Goal: Transaction & Acquisition: Purchase product/service

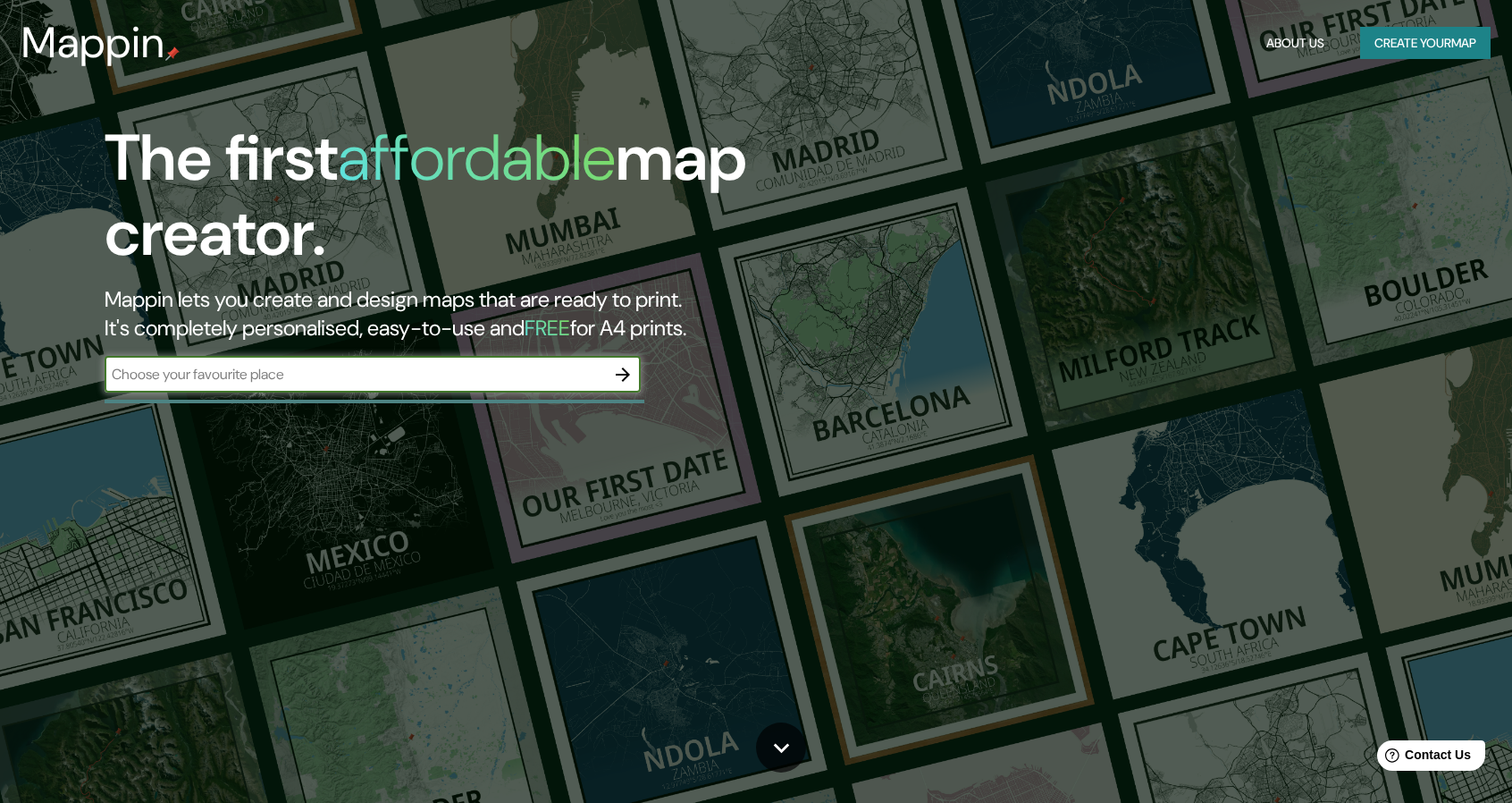
click at [362, 383] on input "text" at bounding box center [355, 374] width 501 height 20
type input "honda tolima"
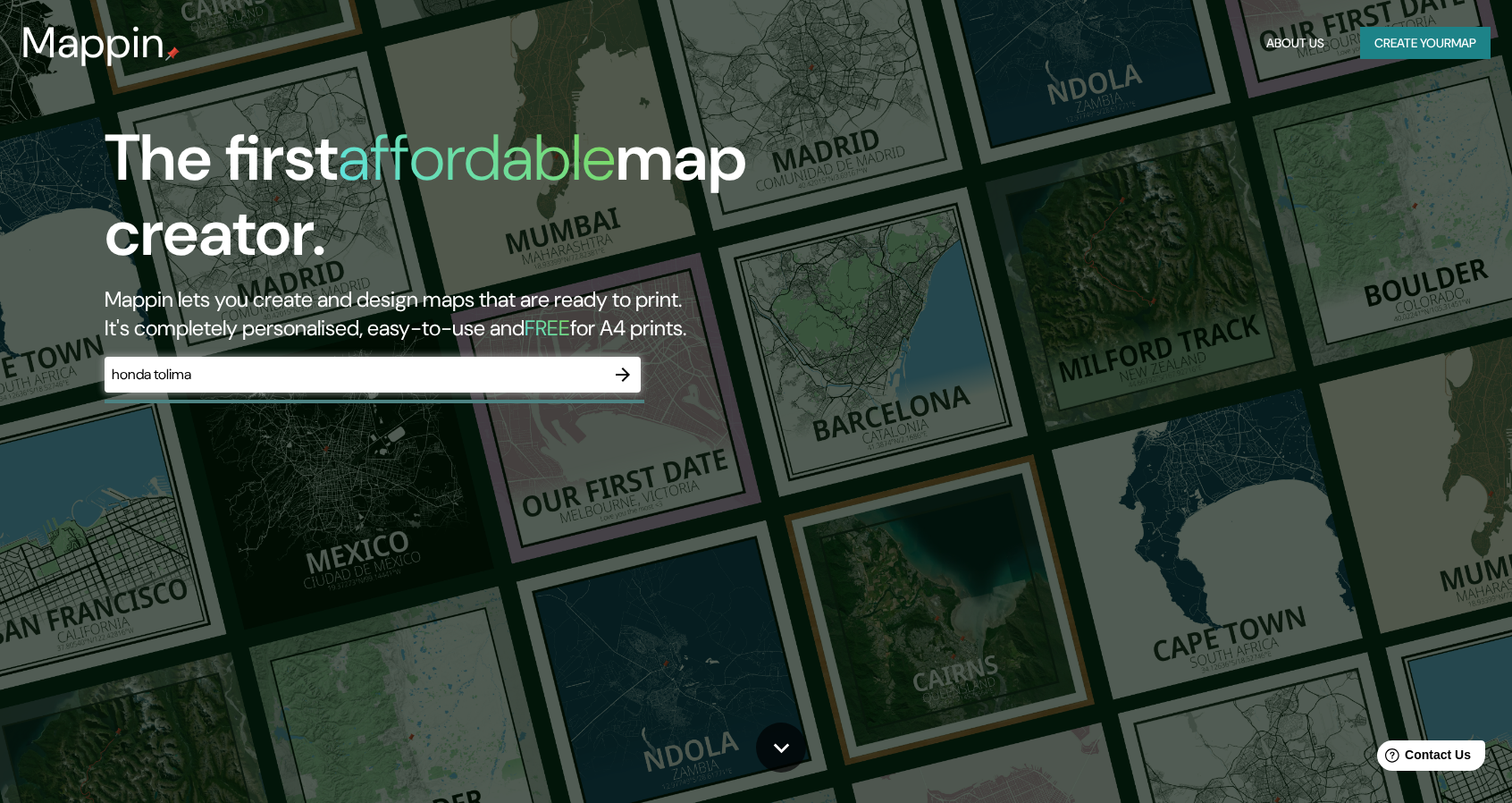
click at [1295, 158] on div "The first affordable map creator. Mappin lets you create and design maps that a…" at bounding box center [756, 401] width 1512 height 803
click at [1412, 46] on button "Create your map" at bounding box center [1426, 43] width 130 height 33
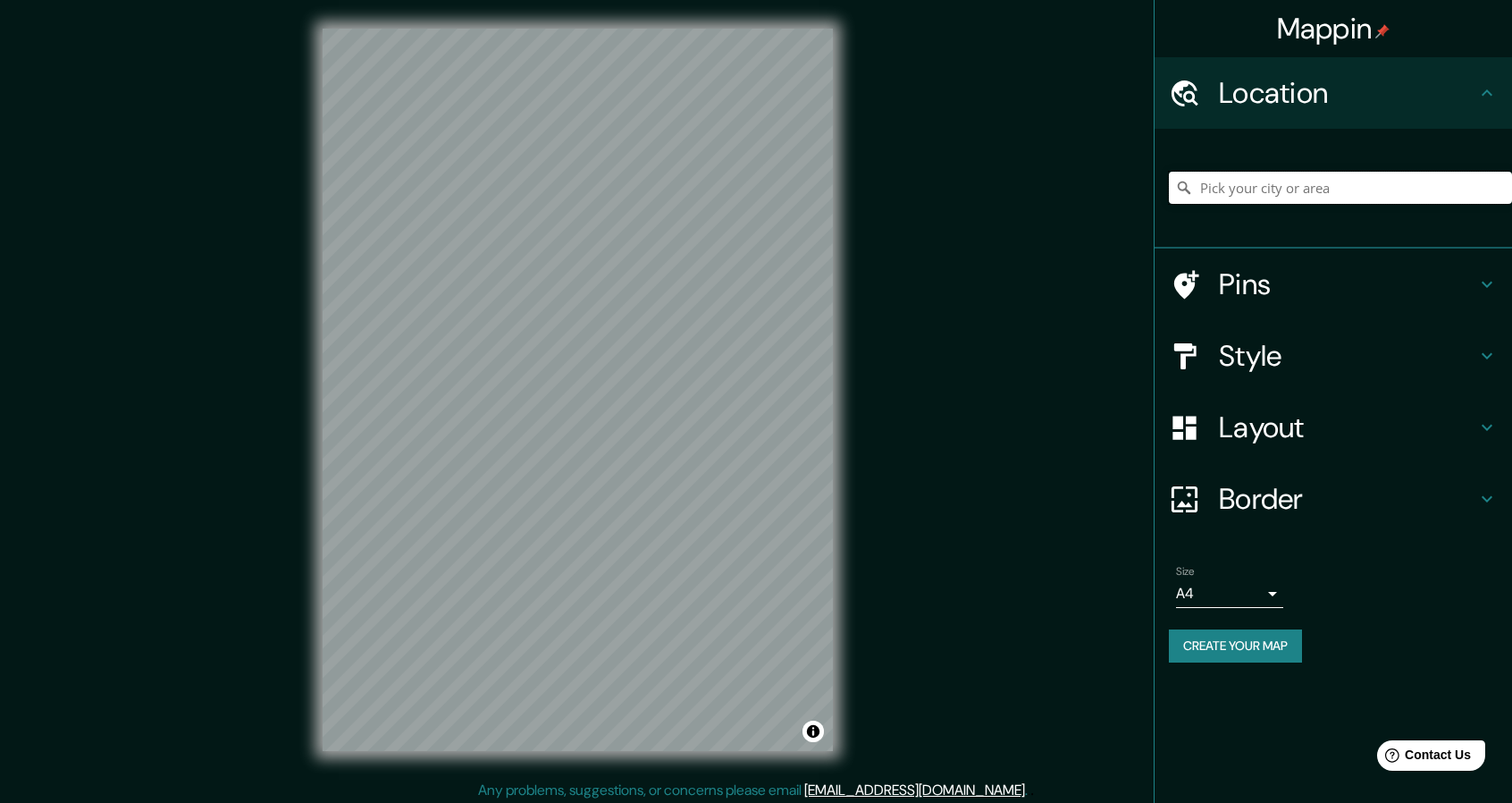
click at [1233, 186] on input "Pick your city or area" at bounding box center [1340, 187] width 343 height 32
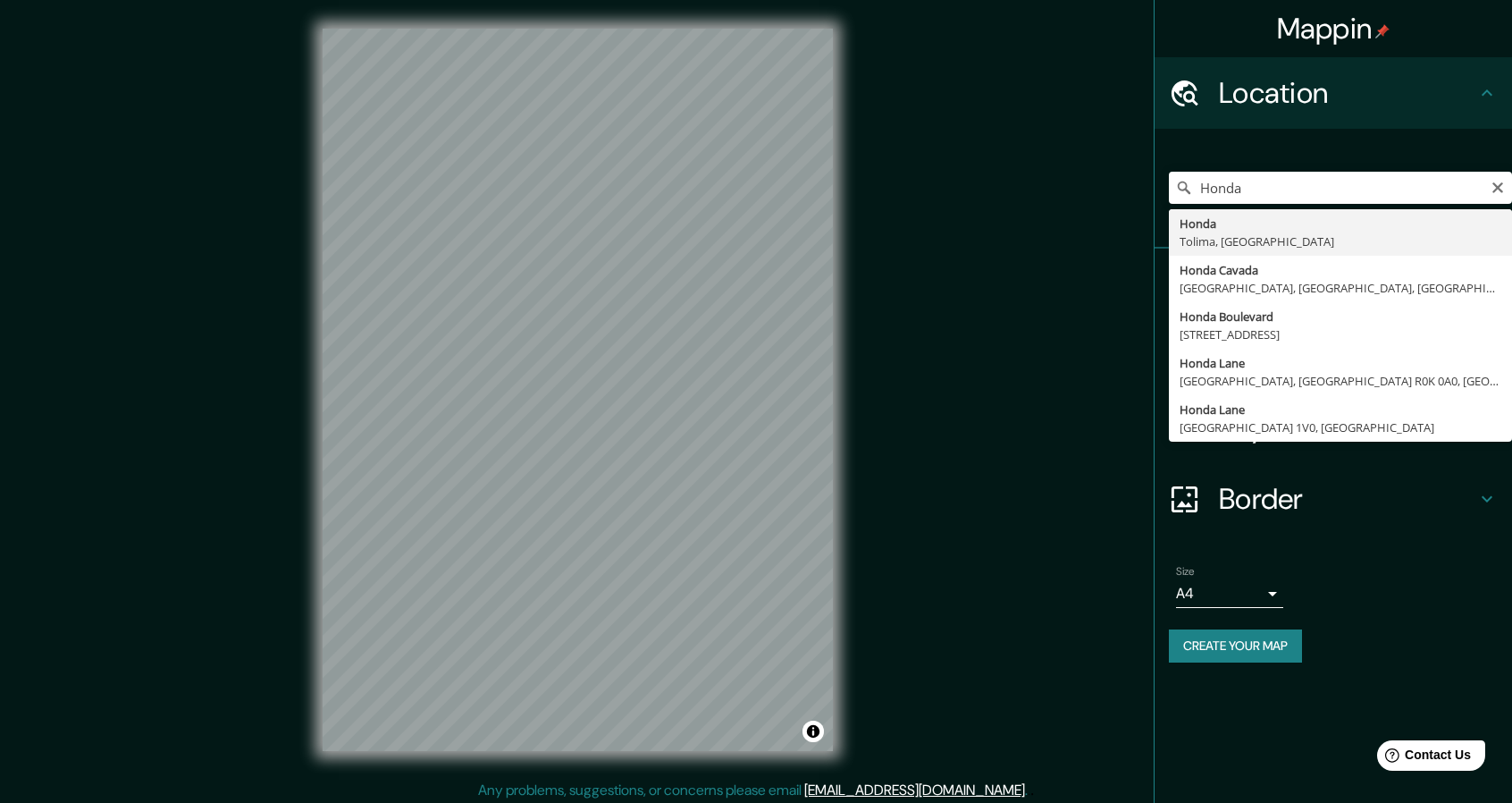
type input "Honda, [GEOGRAPHIC_DATA], [GEOGRAPHIC_DATA]"
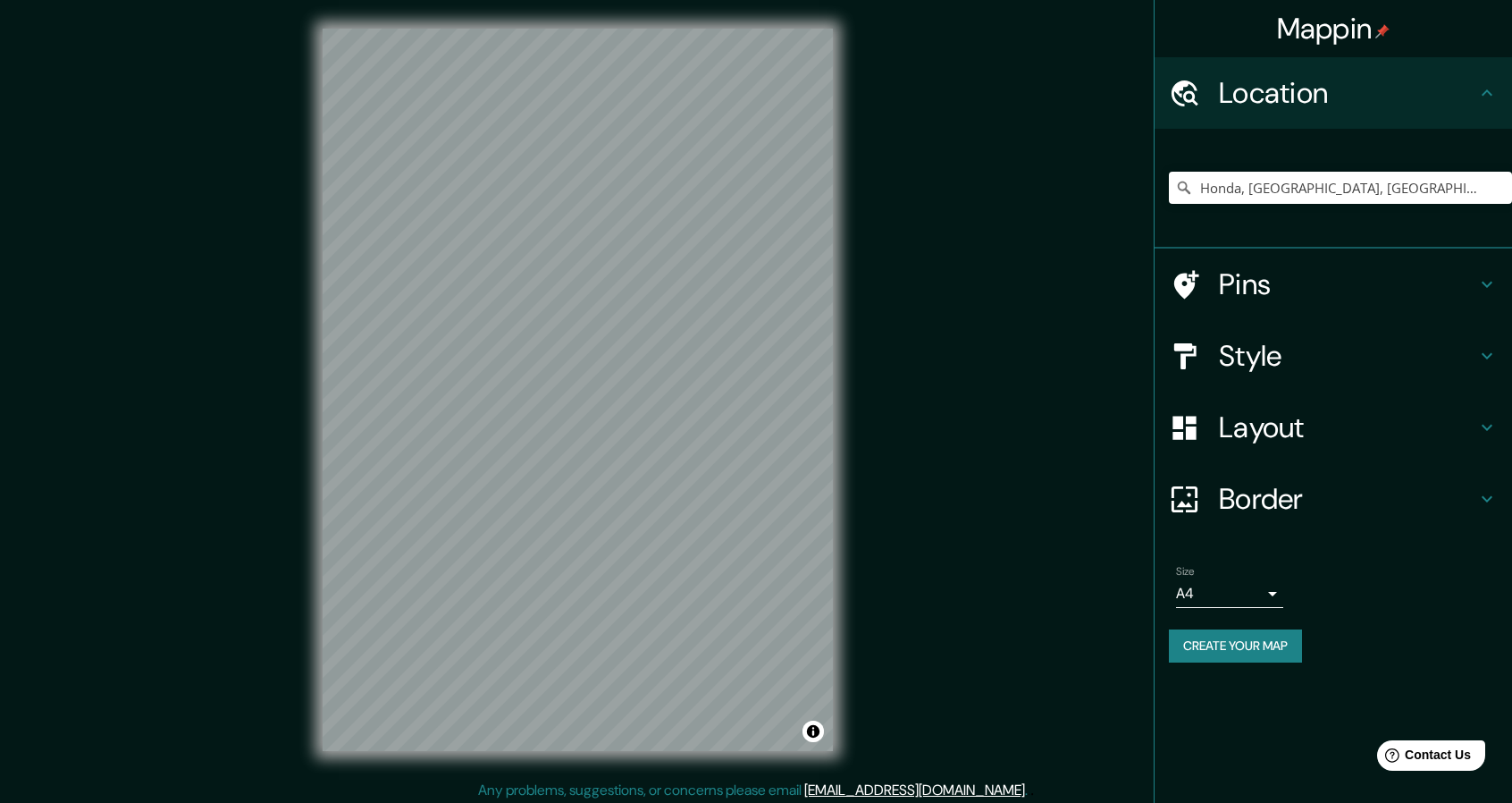
click at [1434, 363] on h4 "Style" at bounding box center [1348, 355] width 258 height 36
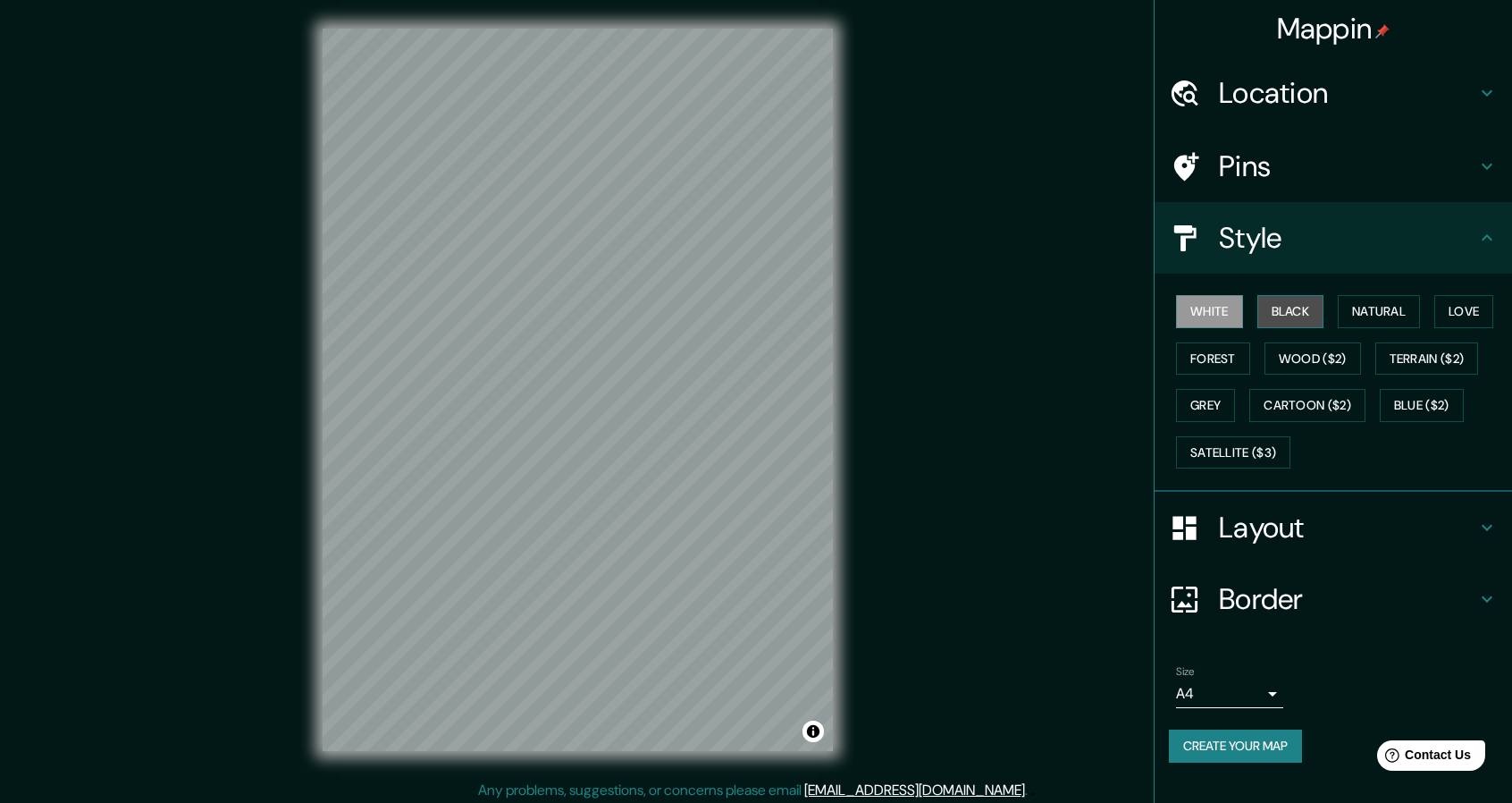
click at [1308, 313] on button "Black" at bounding box center [1291, 312] width 67 height 33
click at [1205, 314] on button "White" at bounding box center [1209, 312] width 67 height 33
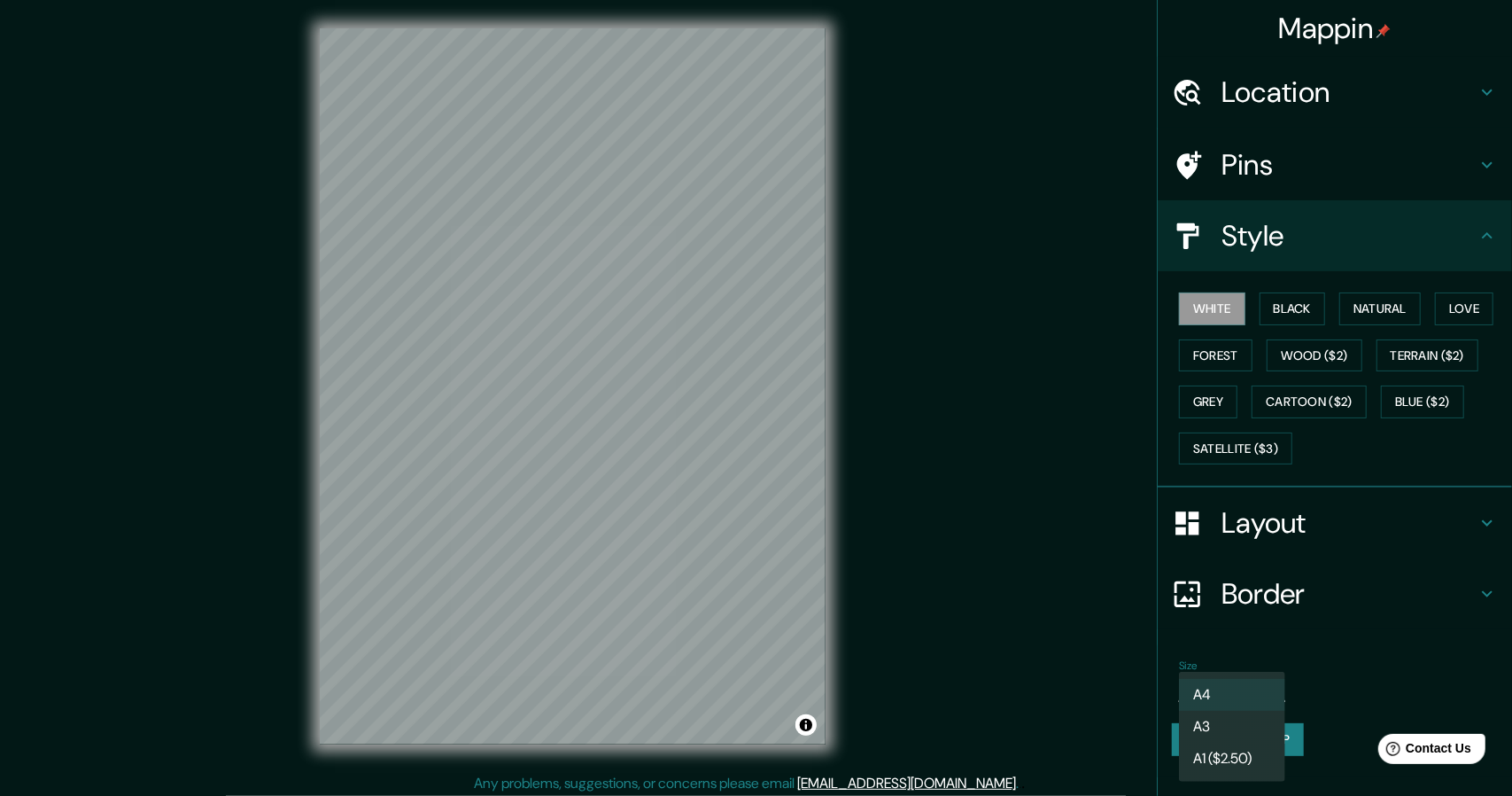
click at [1262, 685] on body "Mappin Location Honda, [GEOGRAPHIC_DATA], [GEOGRAPHIC_DATA] Pins Style White Bl…" at bounding box center [756, 398] width 1512 height 796
click at [1211, 687] on li "A4" at bounding box center [1232, 694] width 106 height 32
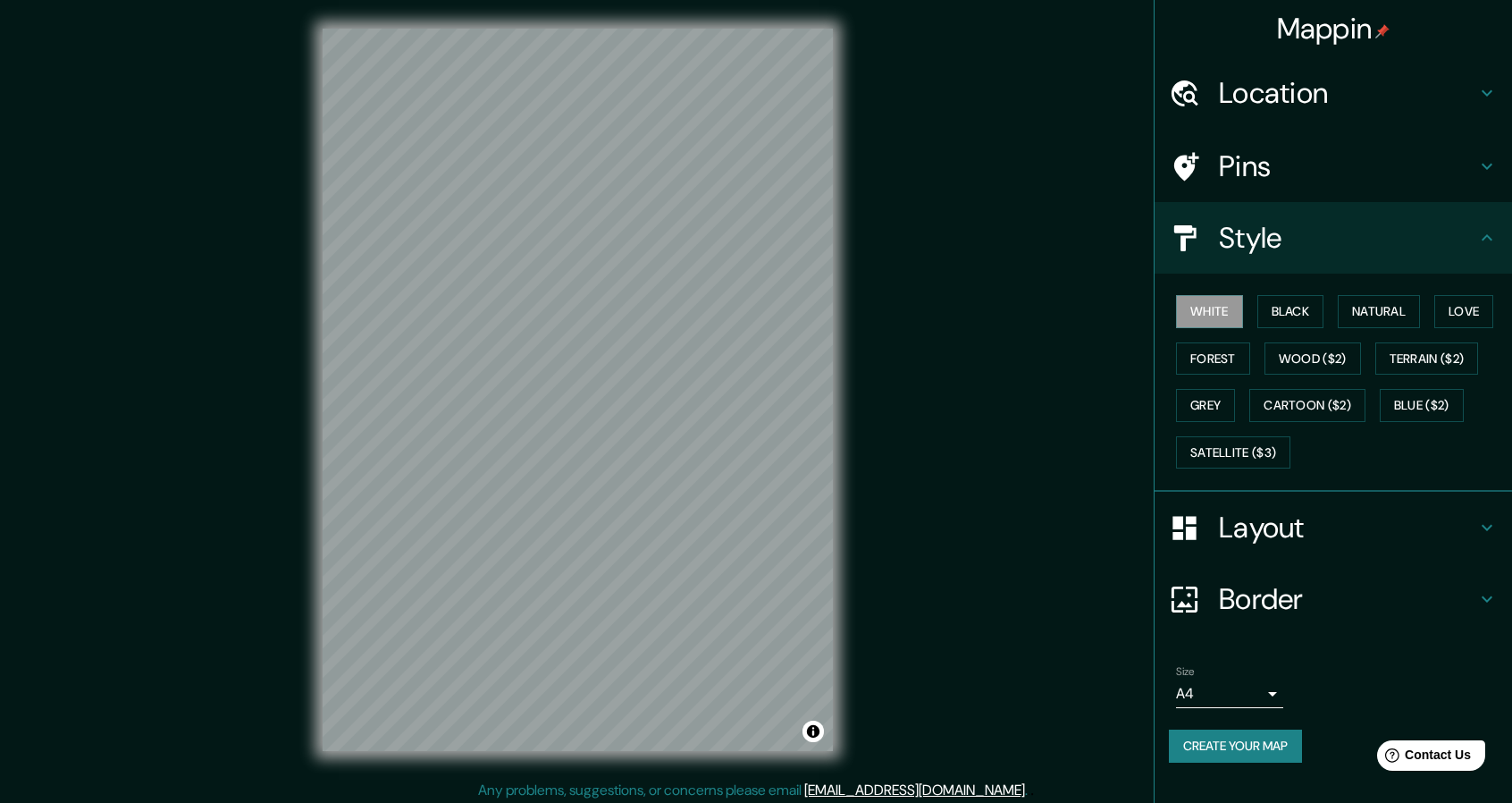
drag, startPoint x: 1260, startPoint y: 674, endPoint x: 1264, endPoint y: 691, distance: 17.5
click at [1264, 680] on div "Size A4 single" at bounding box center [1229, 686] width 107 height 43
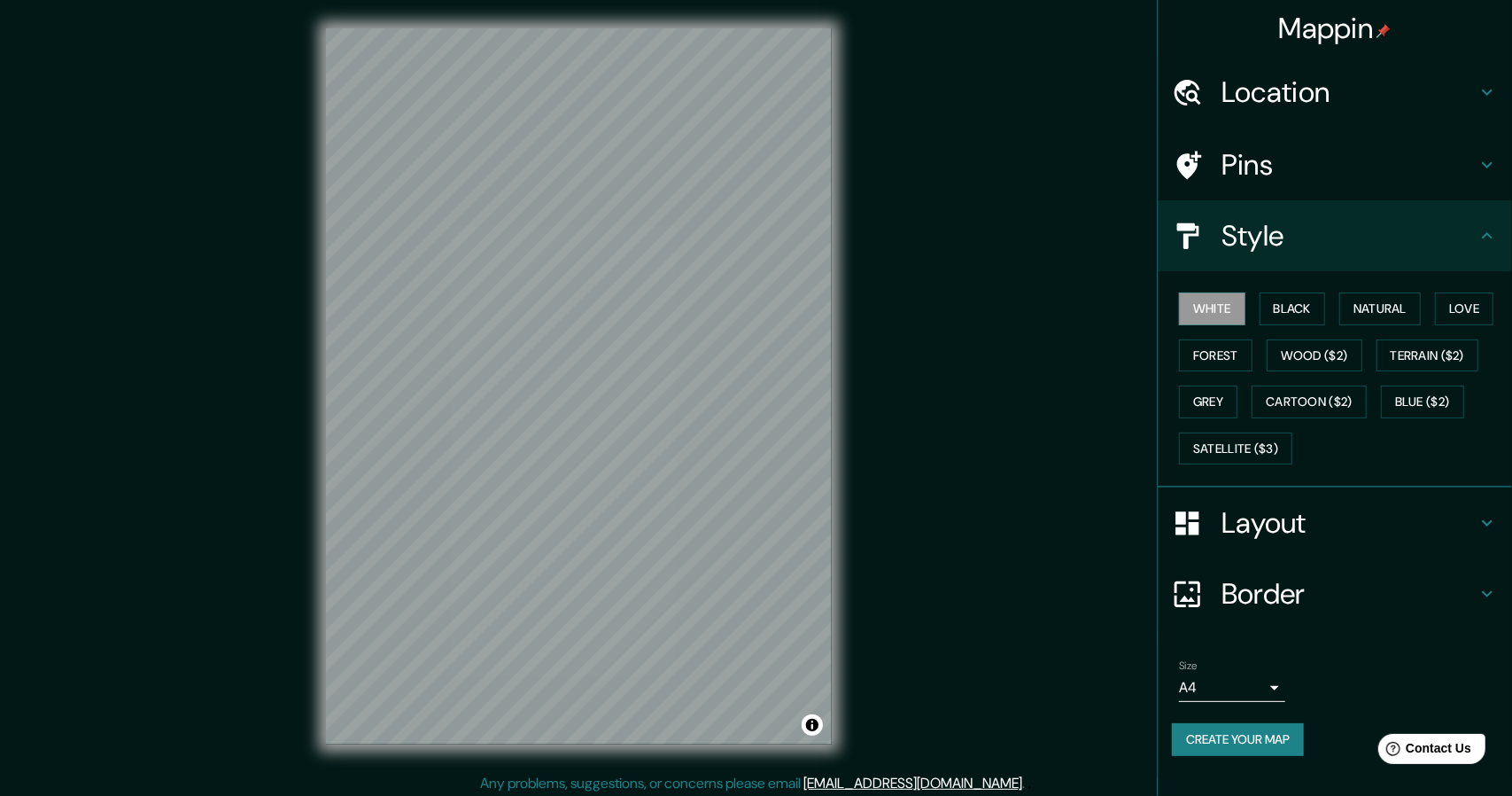
click at [1255, 676] on body "Mappin Location Honda, [GEOGRAPHIC_DATA], [GEOGRAPHIC_DATA] Pins Style White Bl…" at bounding box center [756, 398] width 1512 height 796
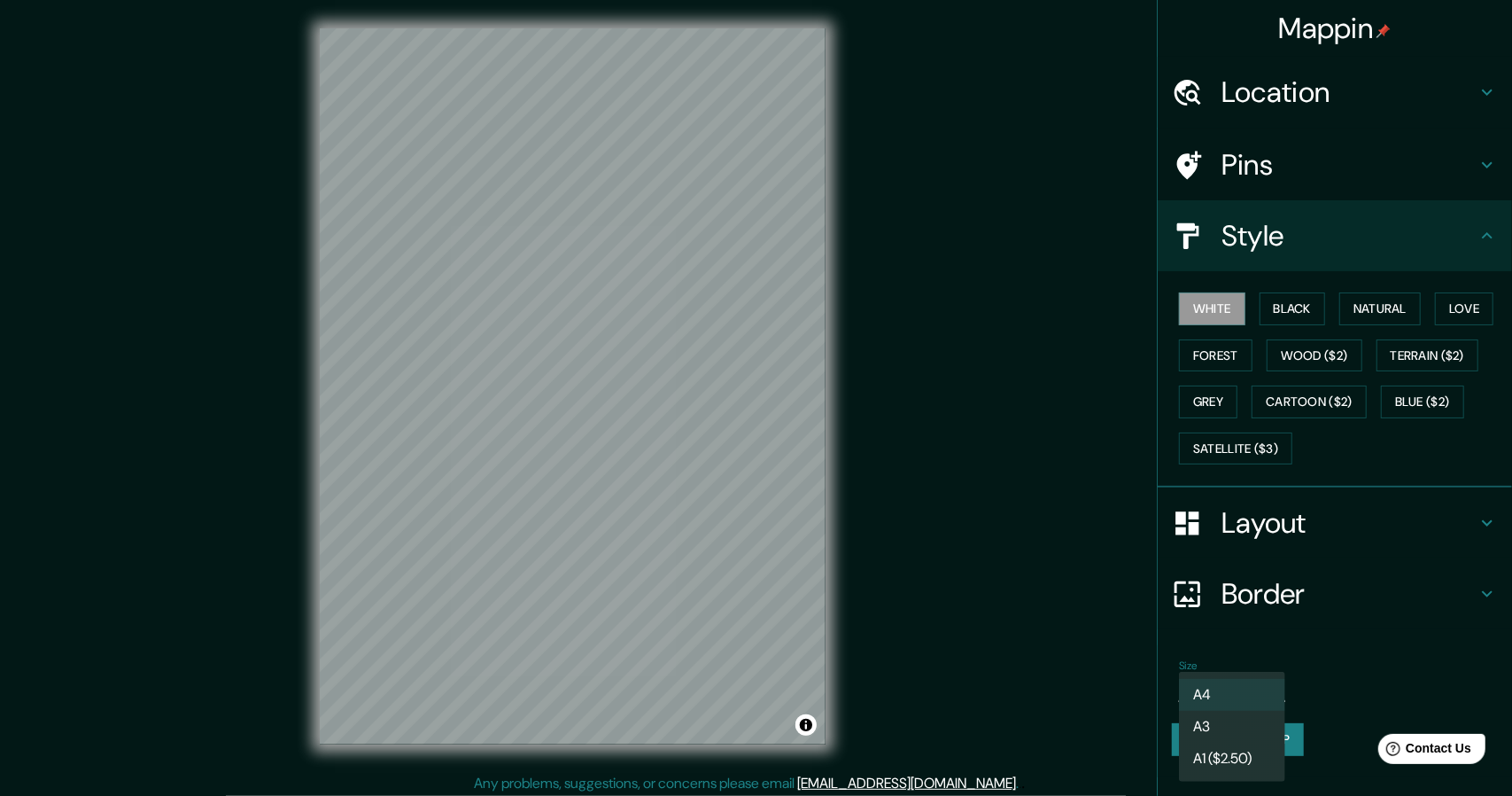
click at [1249, 690] on li "A4" at bounding box center [1232, 694] width 106 height 32
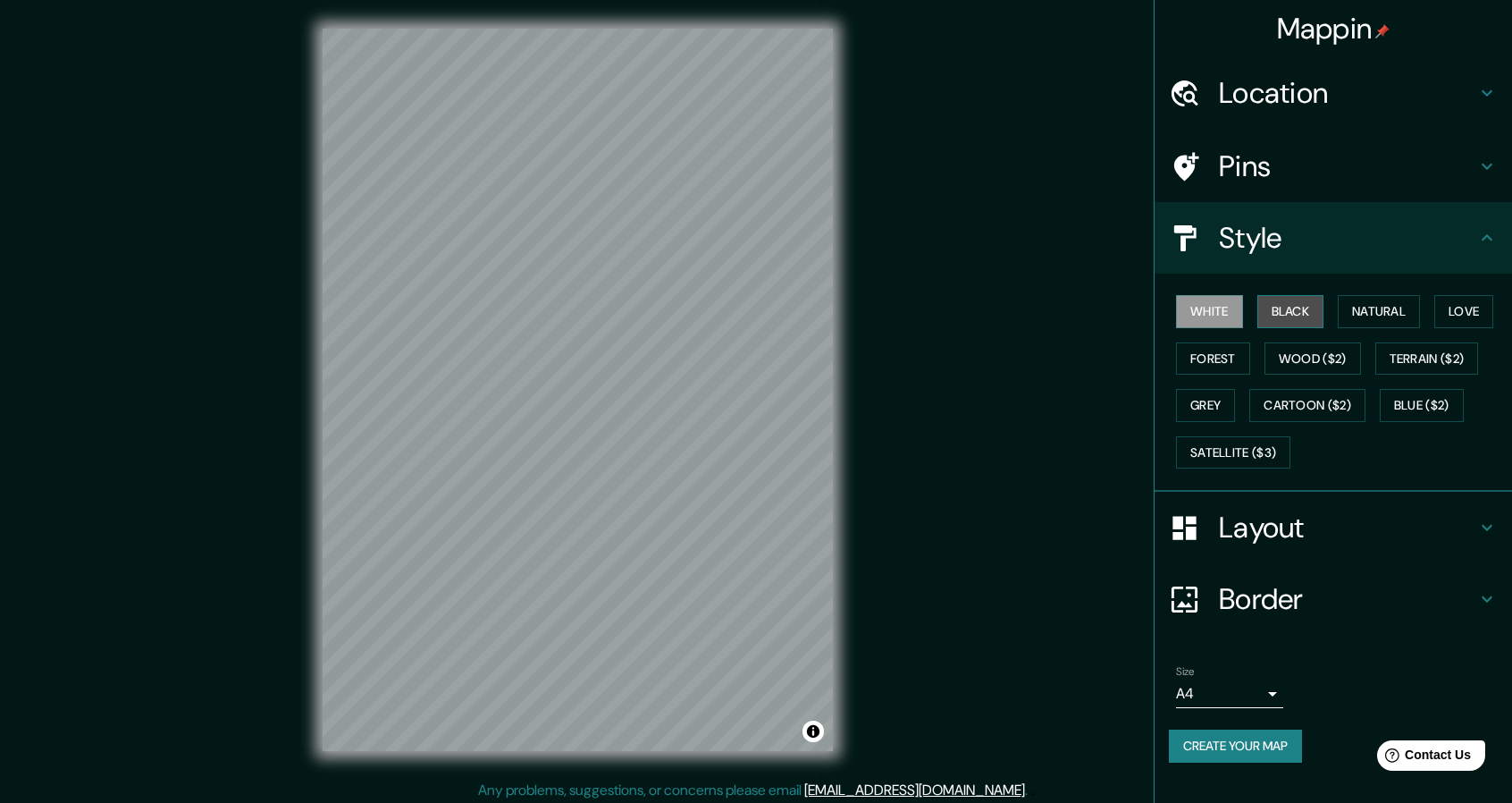
click at [1302, 308] on button "Black" at bounding box center [1291, 312] width 67 height 33
click at [1351, 307] on button "Natural" at bounding box center [1379, 312] width 83 height 33
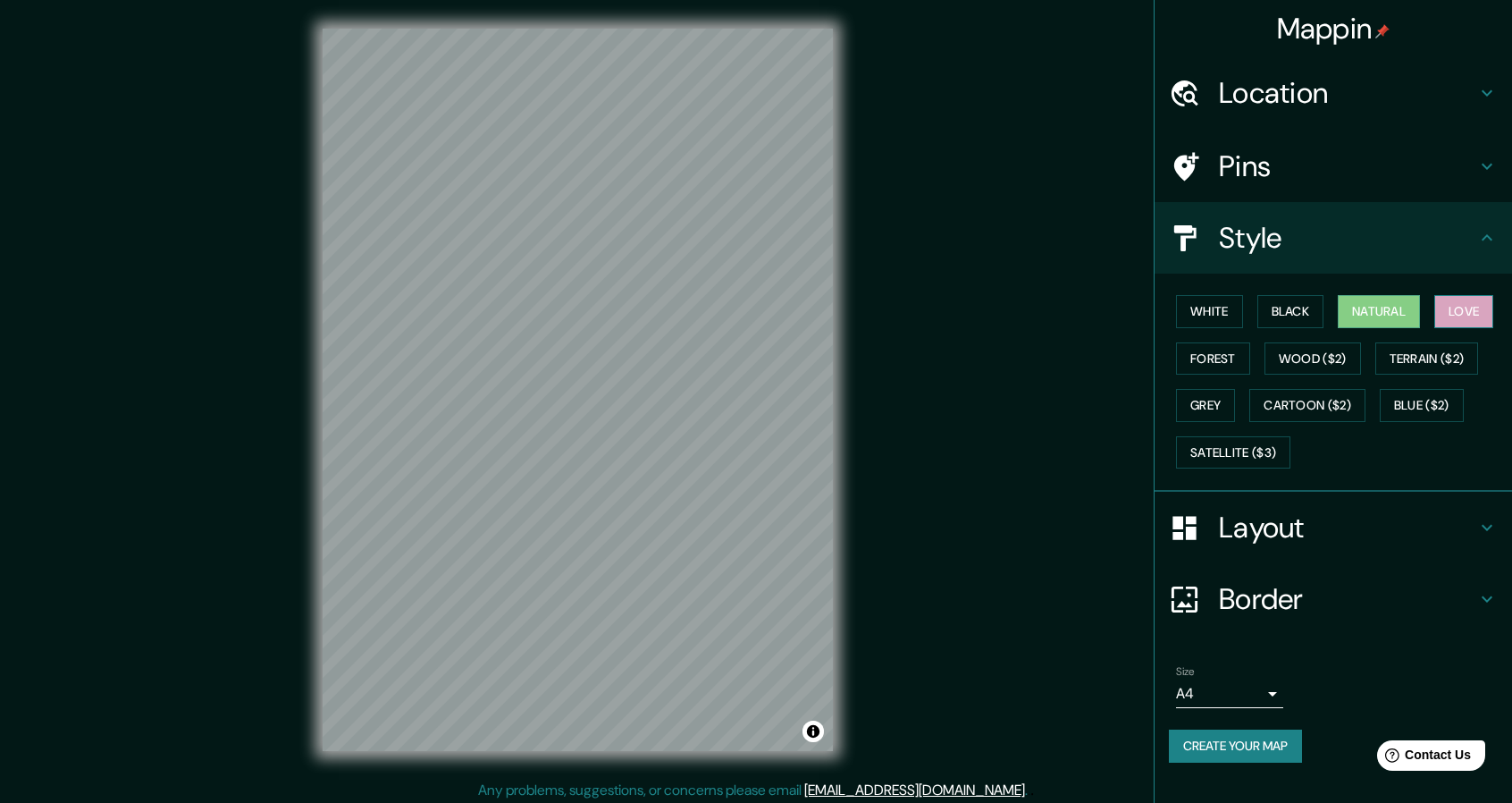
click at [1446, 309] on button "Love" at bounding box center [1464, 312] width 59 height 33
click at [1223, 362] on button "Forest" at bounding box center [1213, 359] width 74 height 33
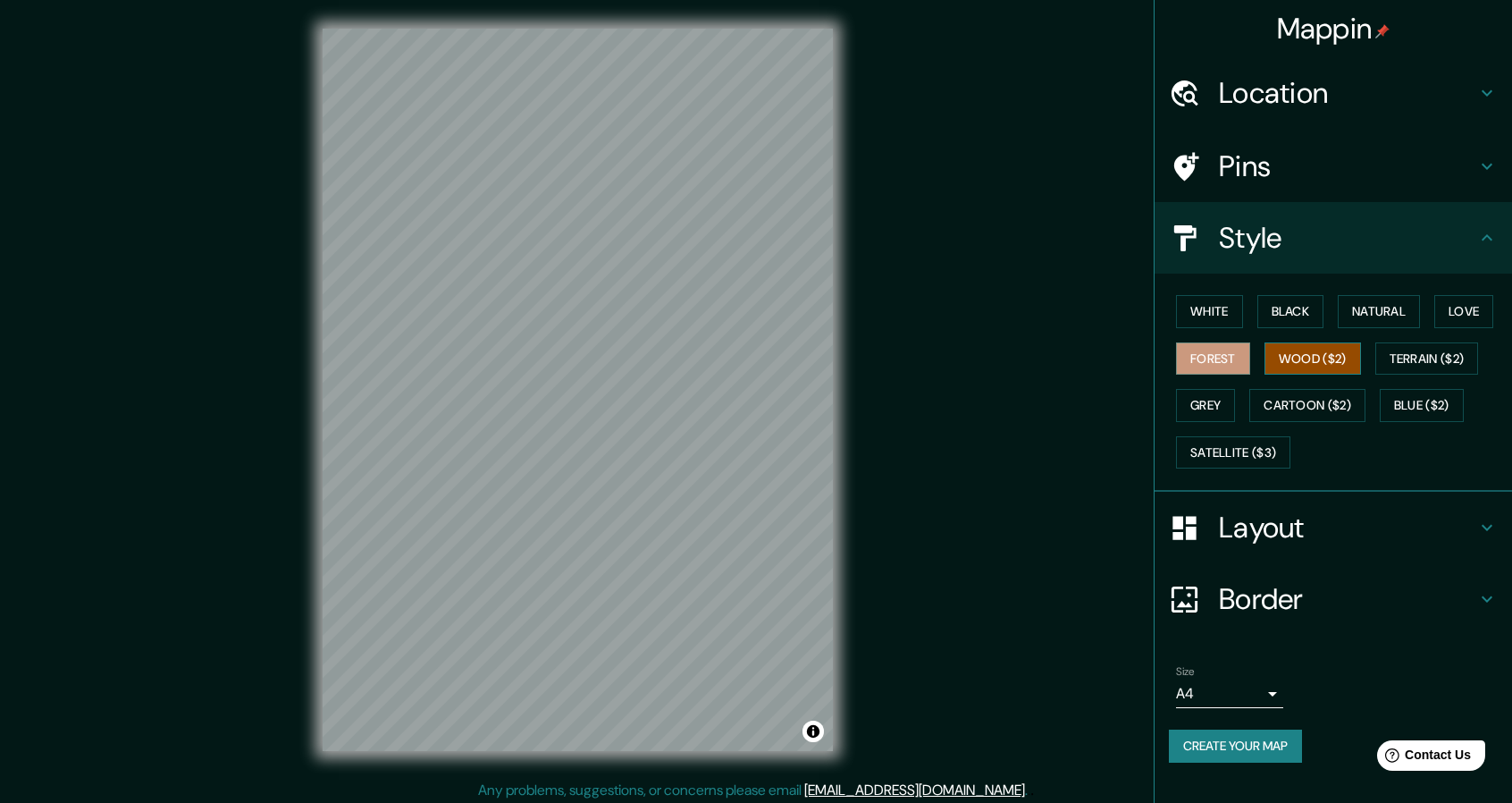
click at [1321, 362] on button "Wood ($2)" at bounding box center [1313, 359] width 96 height 33
click at [1228, 396] on button "Grey" at bounding box center [1206, 406] width 59 height 33
click at [1203, 313] on button "White" at bounding box center [1209, 312] width 67 height 33
click at [1294, 318] on button "Black" at bounding box center [1291, 312] width 67 height 33
click at [1230, 306] on button "White" at bounding box center [1209, 312] width 67 height 33
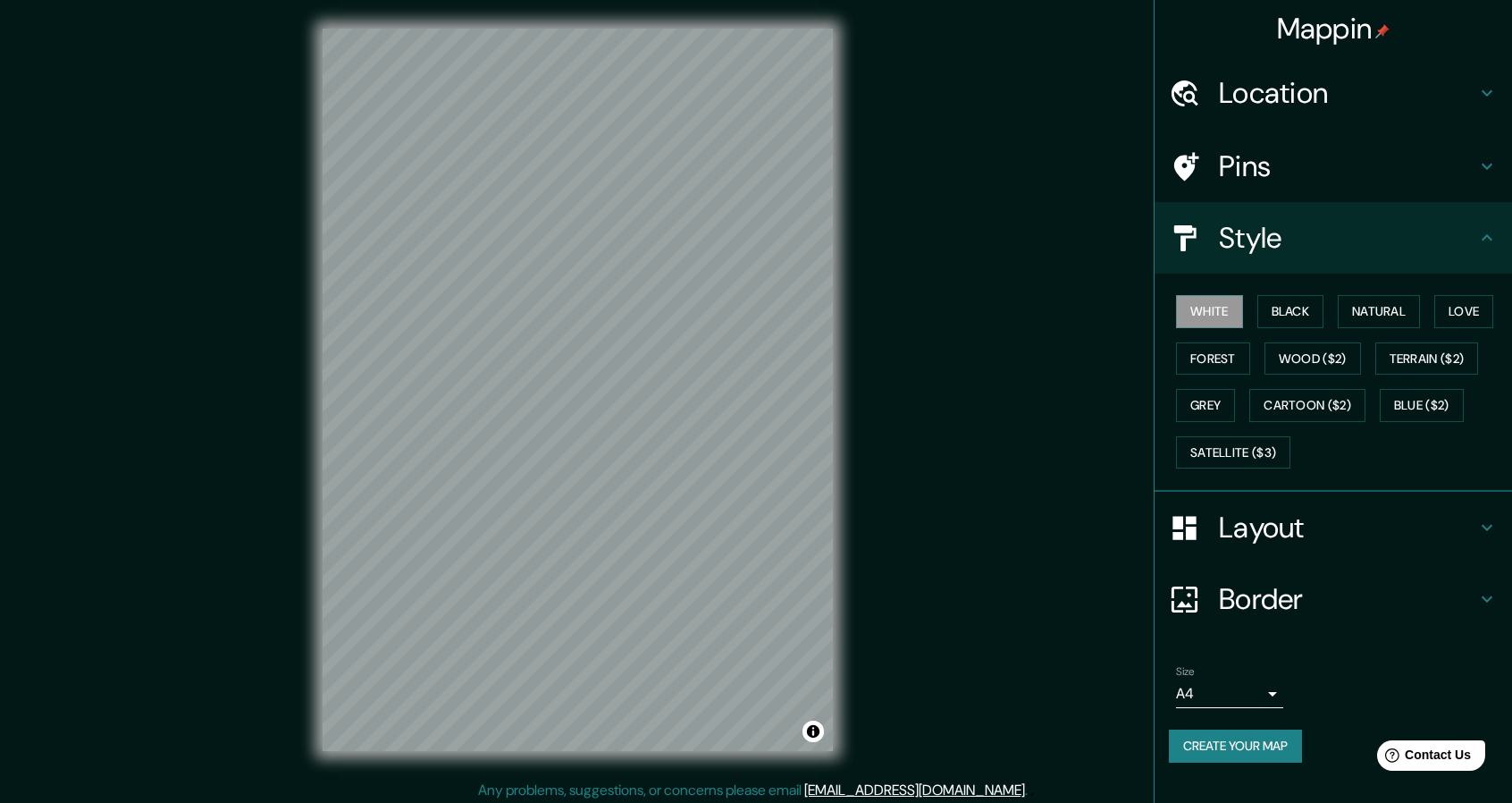
click at [1489, 598] on icon at bounding box center [1486, 598] width 21 height 21
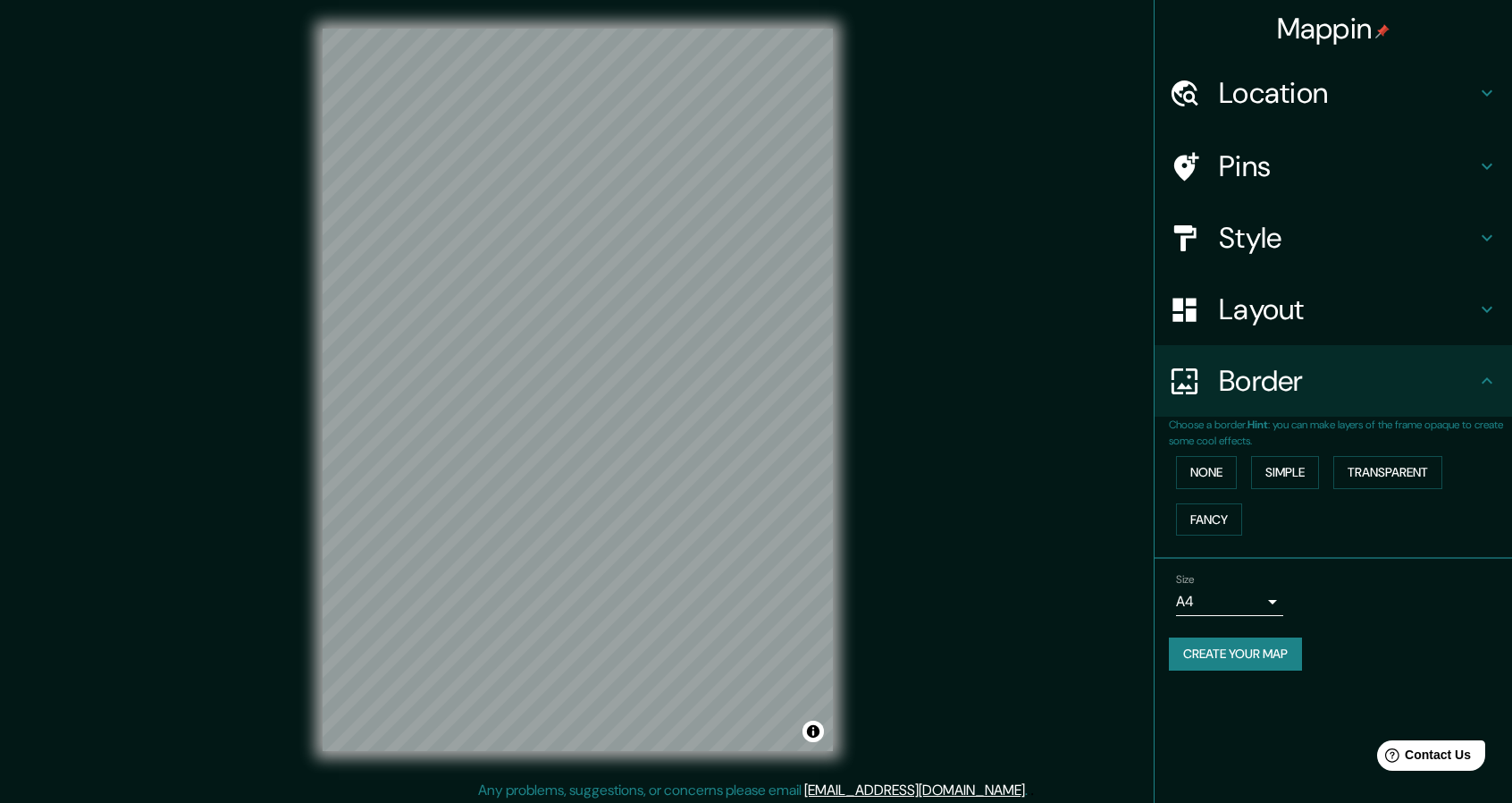
click at [1473, 337] on div "Layout" at bounding box center [1334, 309] width 358 height 72
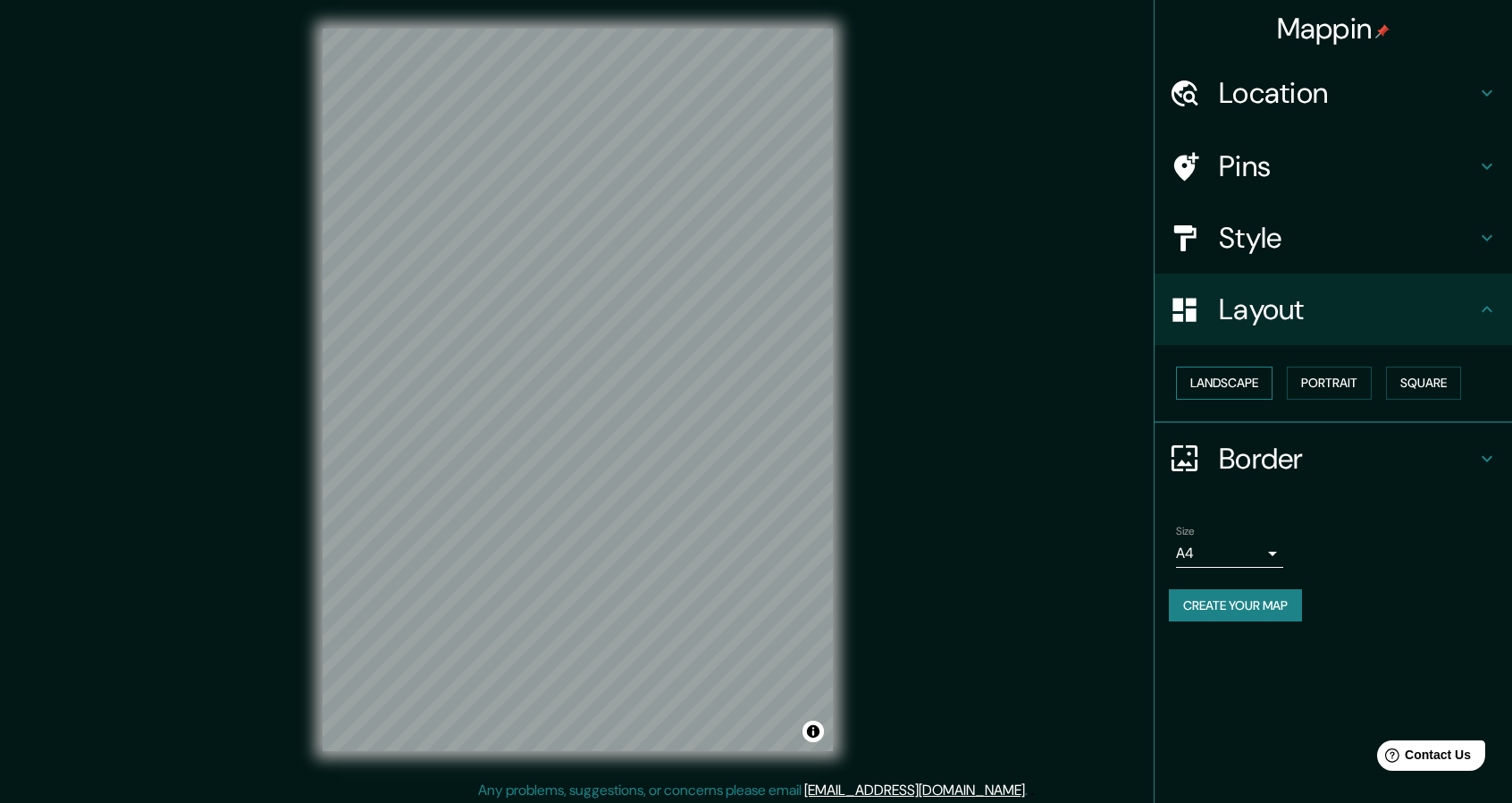
click at [1247, 387] on button "Landscape" at bounding box center [1224, 383] width 96 height 33
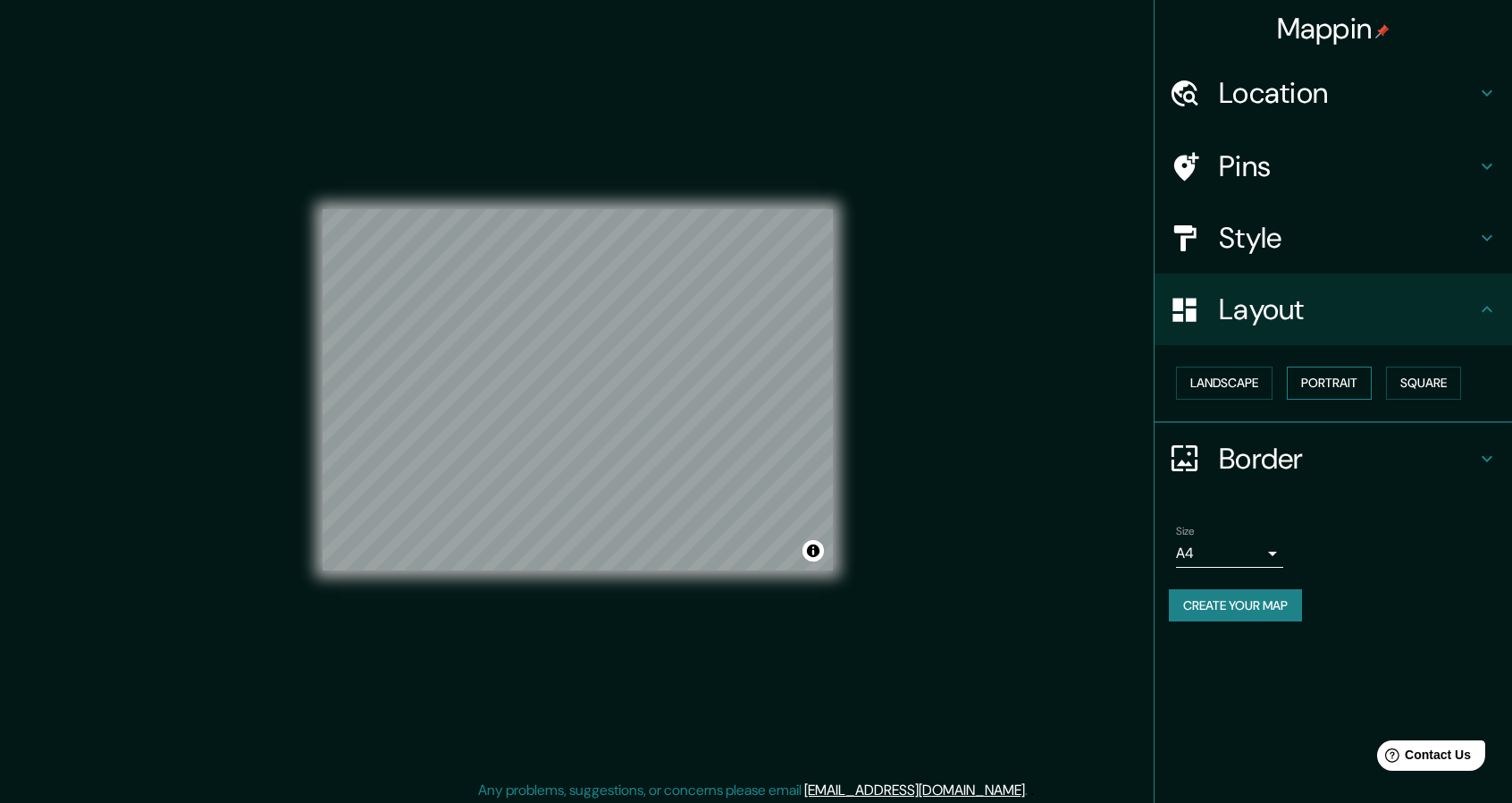
click at [1346, 384] on button "Portrait" at bounding box center [1329, 383] width 85 height 33
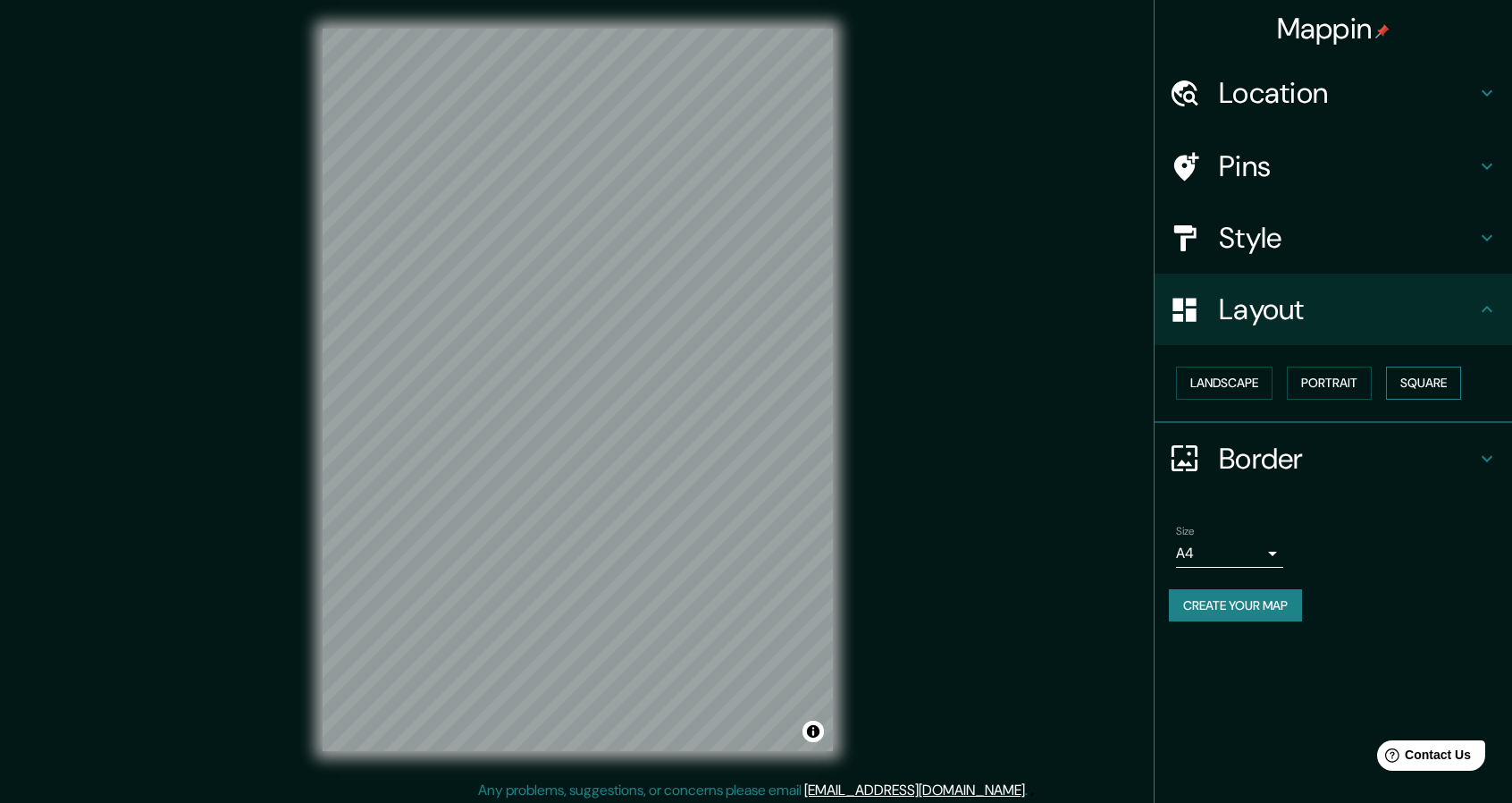
click at [1451, 374] on button "Square" at bounding box center [1424, 383] width 75 height 33
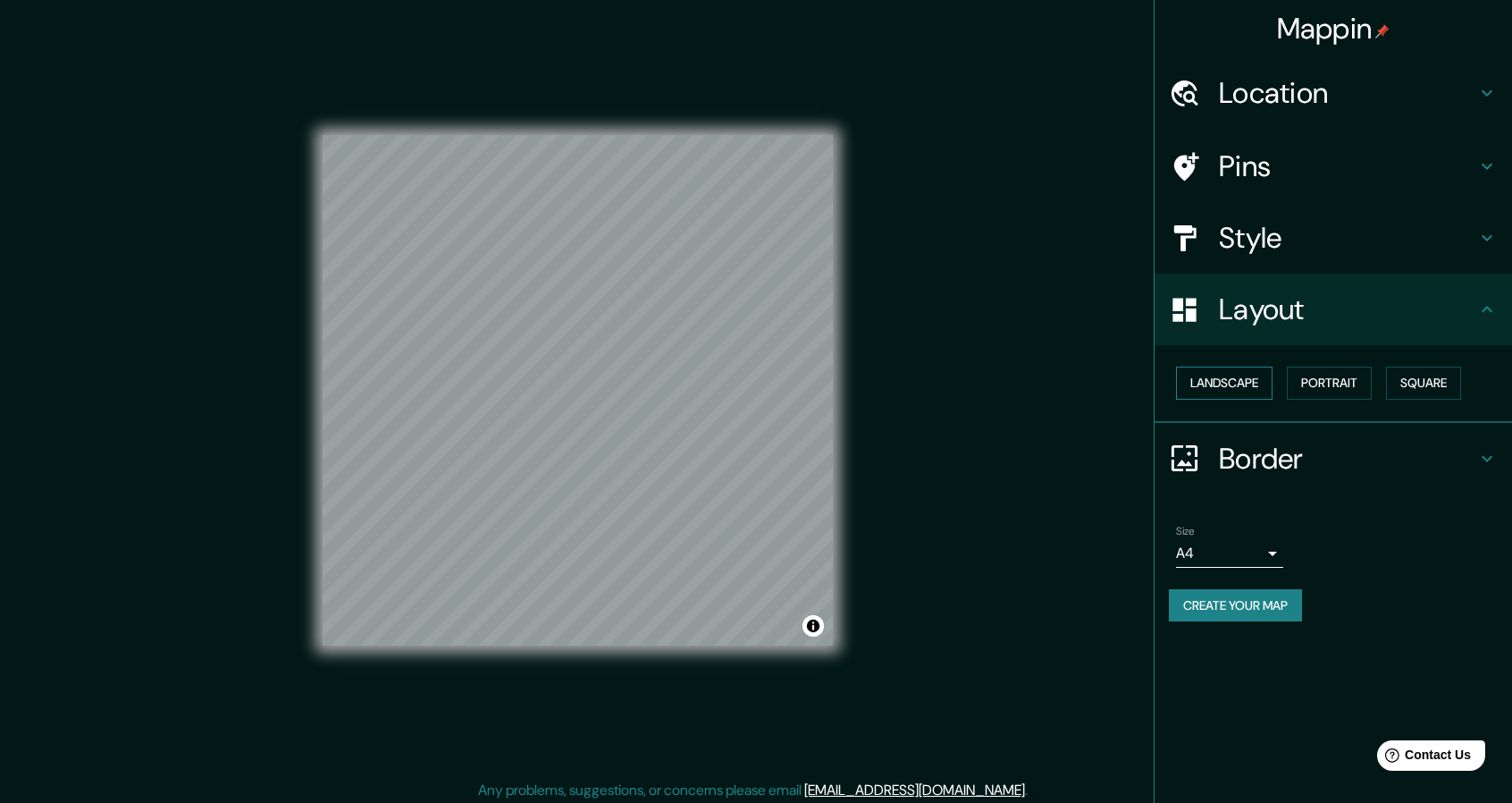
click at [1255, 395] on button "Landscape" at bounding box center [1224, 383] width 96 height 33
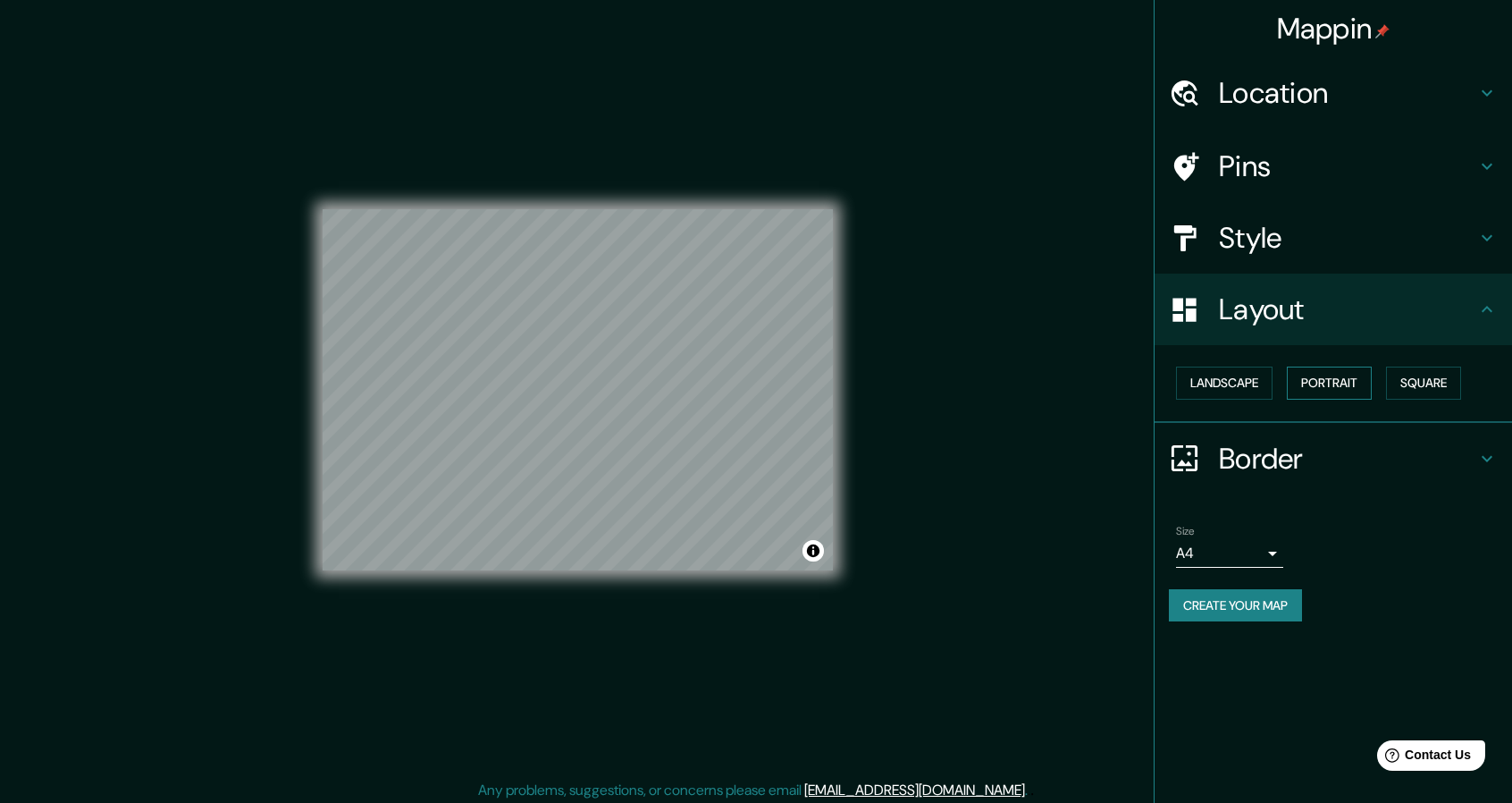
click at [1340, 380] on button "Portrait" at bounding box center [1329, 383] width 85 height 33
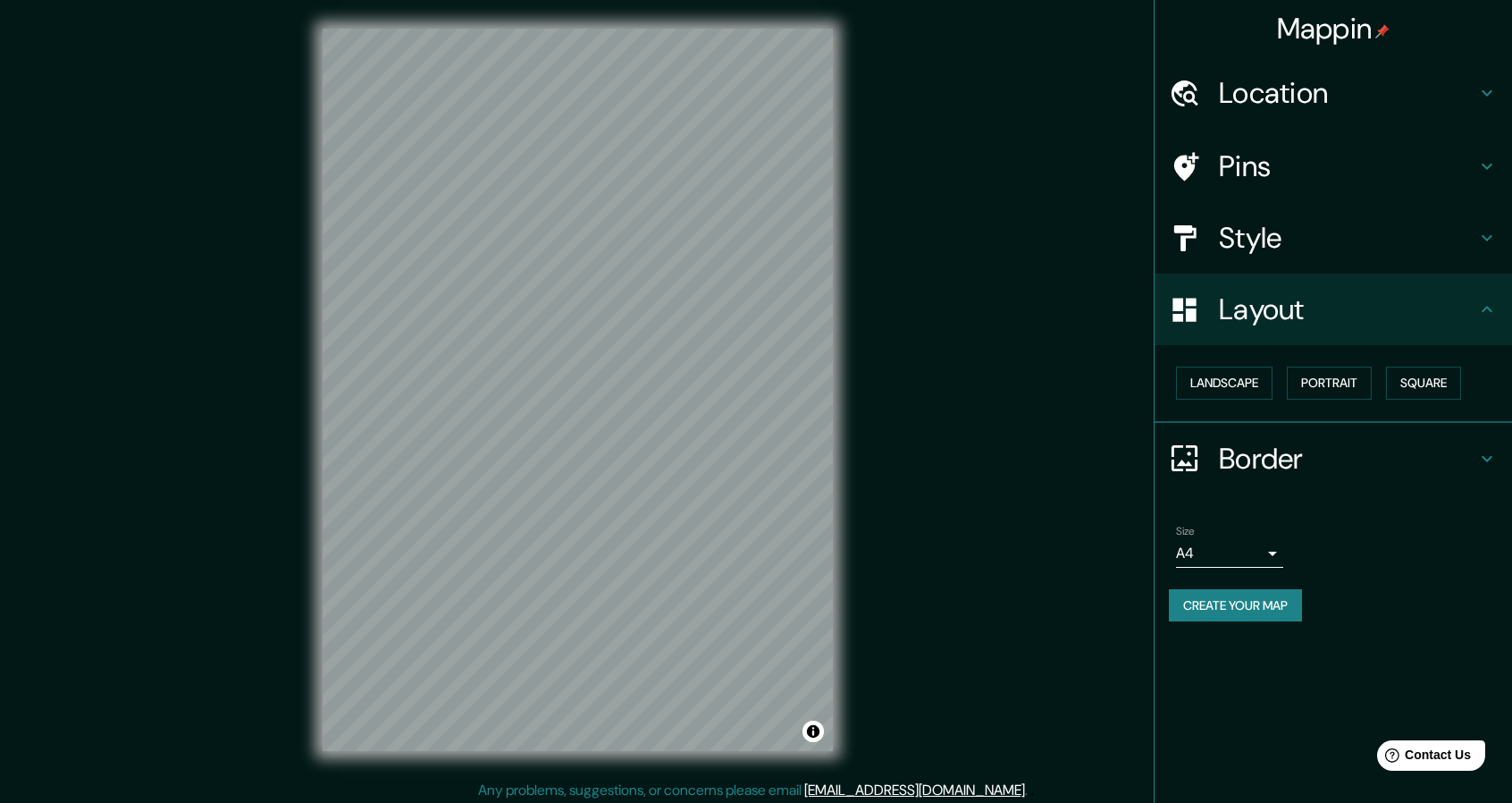
click at [1346, 250] on h4 "Style" at bounding box center [1348, 238] width 258 height 36
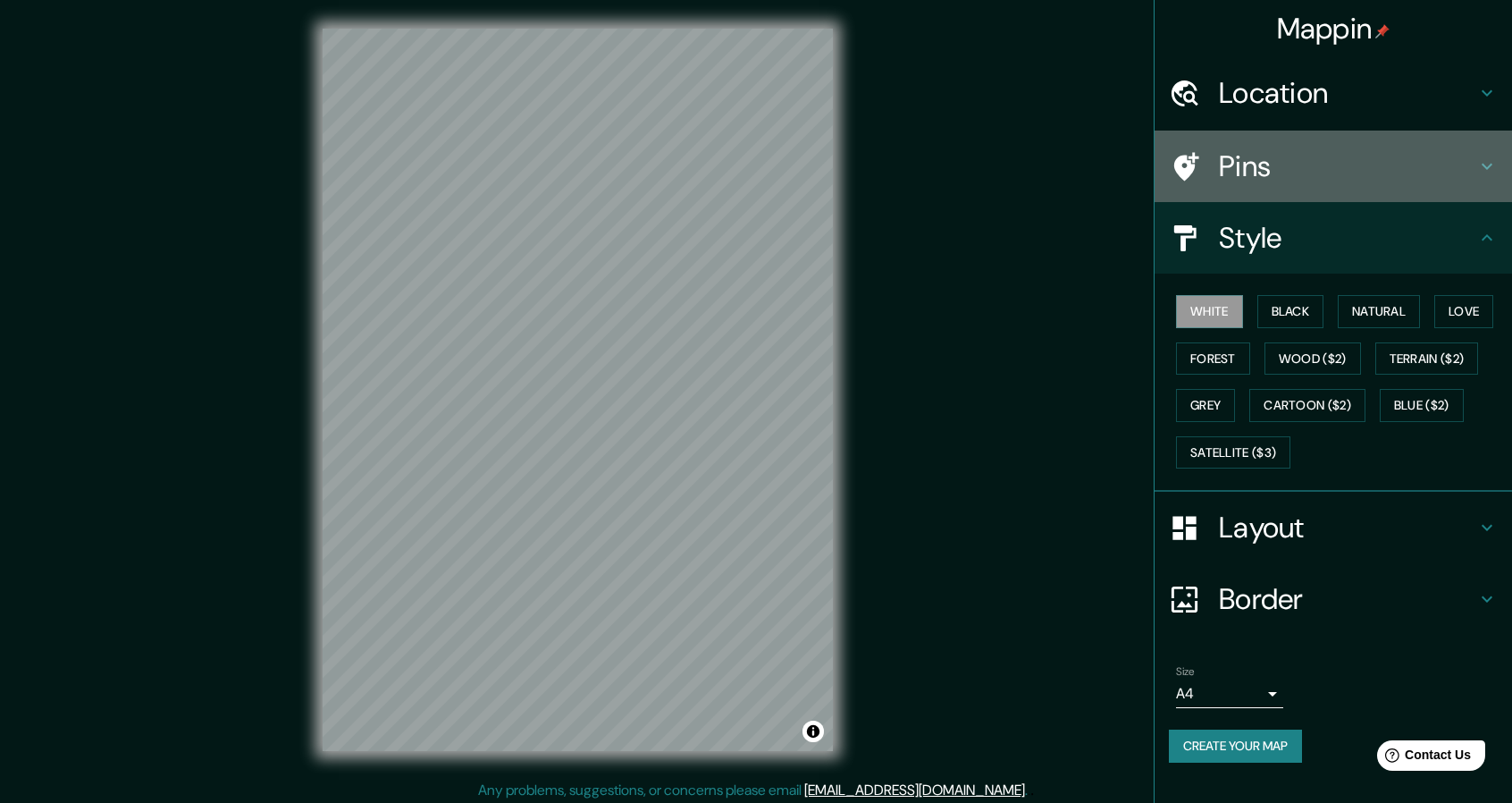
click at [1341, 173] on h4 "Pins" at bounding box center [1348, 166] width 258 height 36
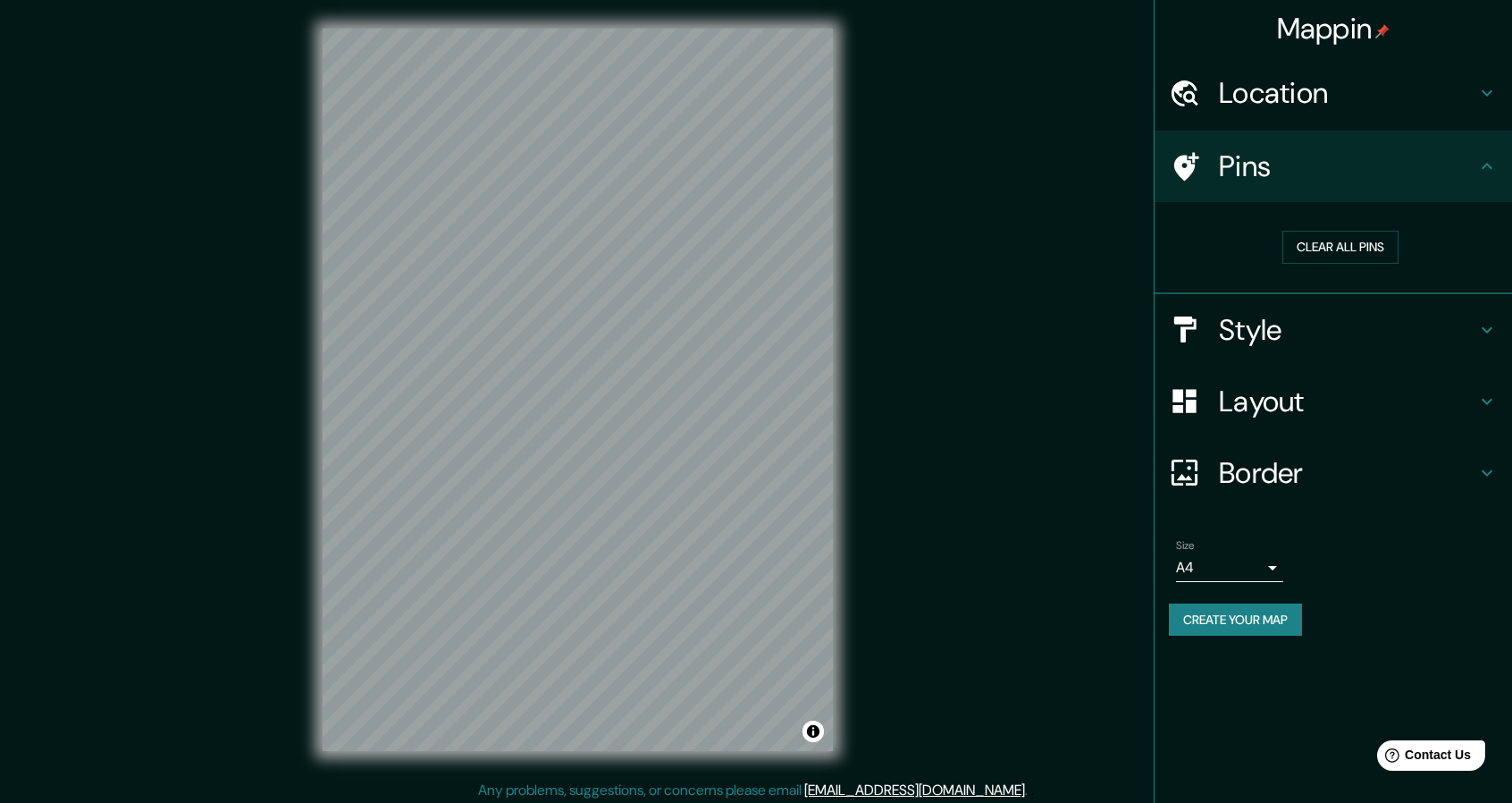
click at [1347, 478] on h4 "Border" at bounding box center [1348, 473] width 258 height 36
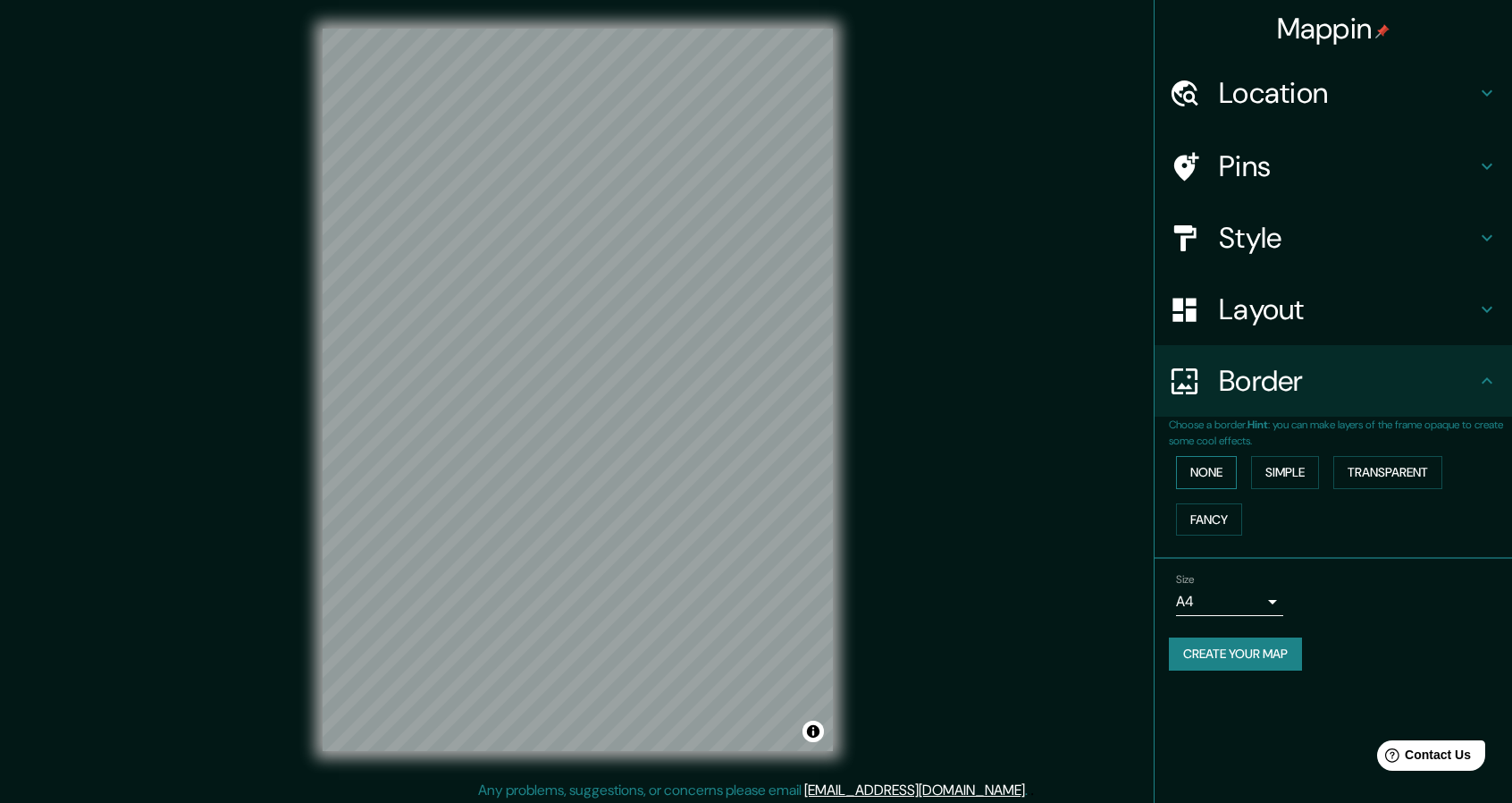
click at [1219, 475] on button "None" at bounding box center [1206, 473] width 61 height 33
click at [1296, 470] on button "Simple" at bounding box center [1285, 473] width 68 height 33
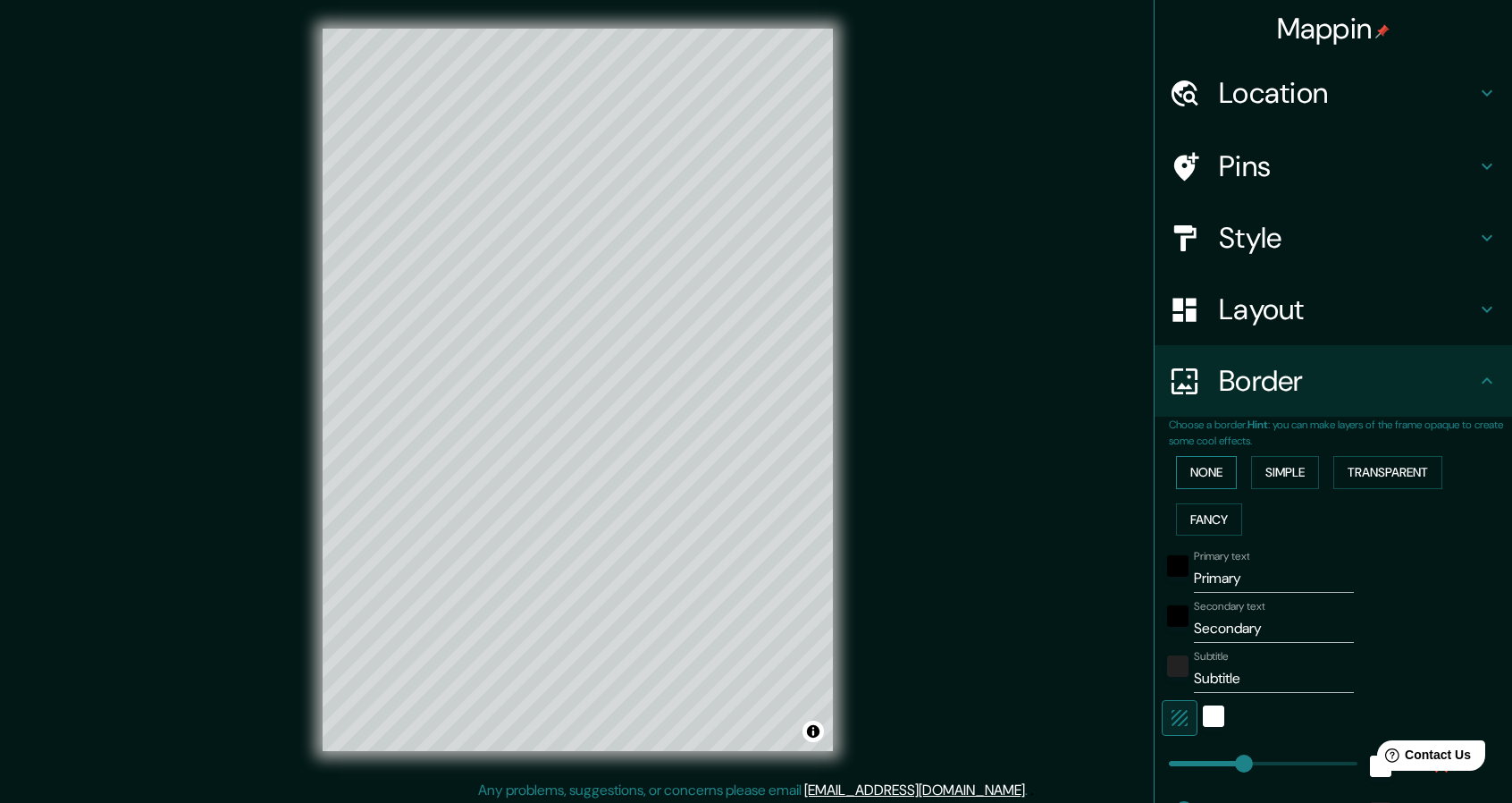
click at [1203, 471] on button "None" at bounding box center [1206, 473] width 61 height 33
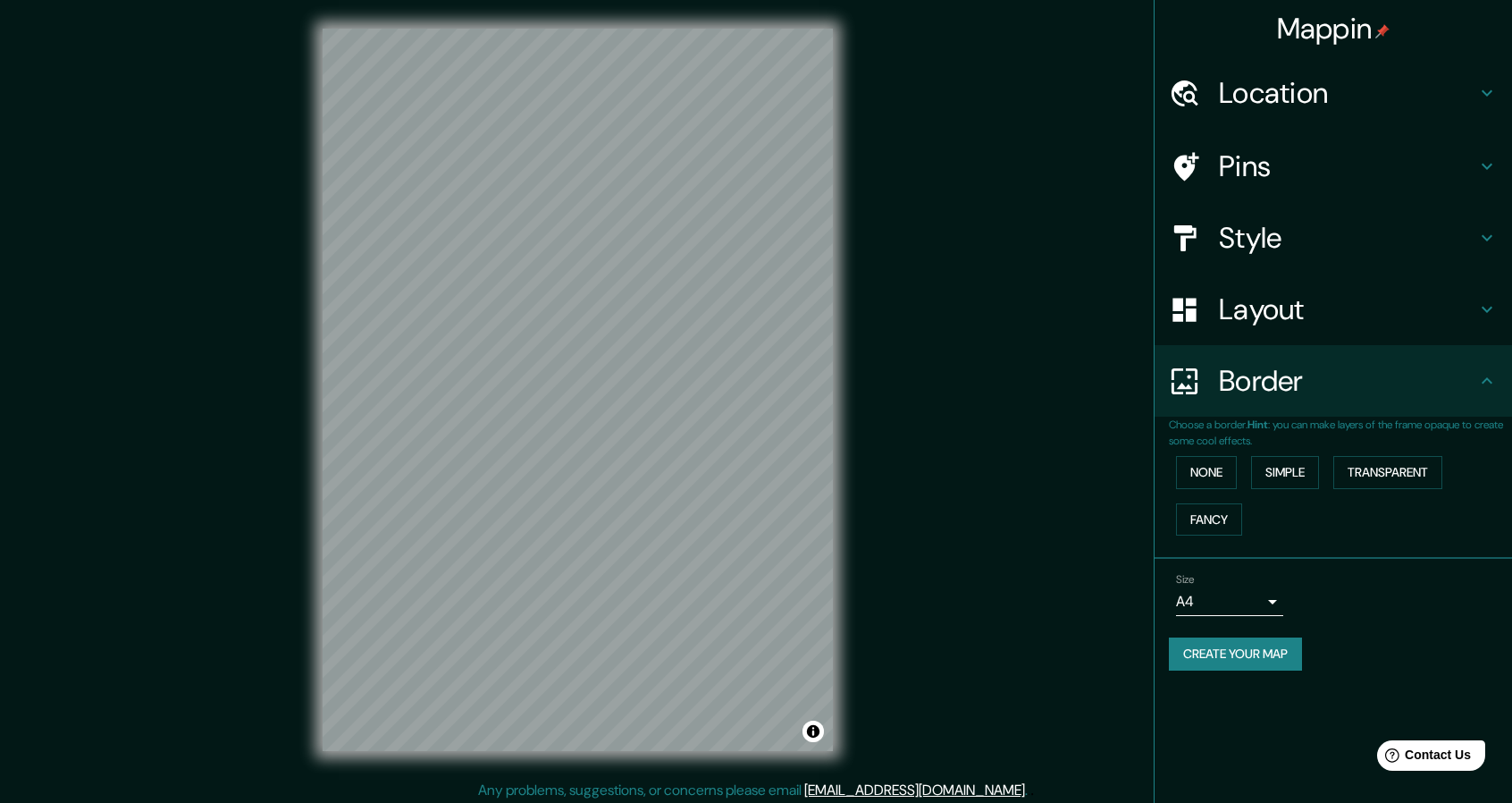
click at [1382, 308] on h4 "Layout" at bounding box center [1348, 309] width 258 height 36
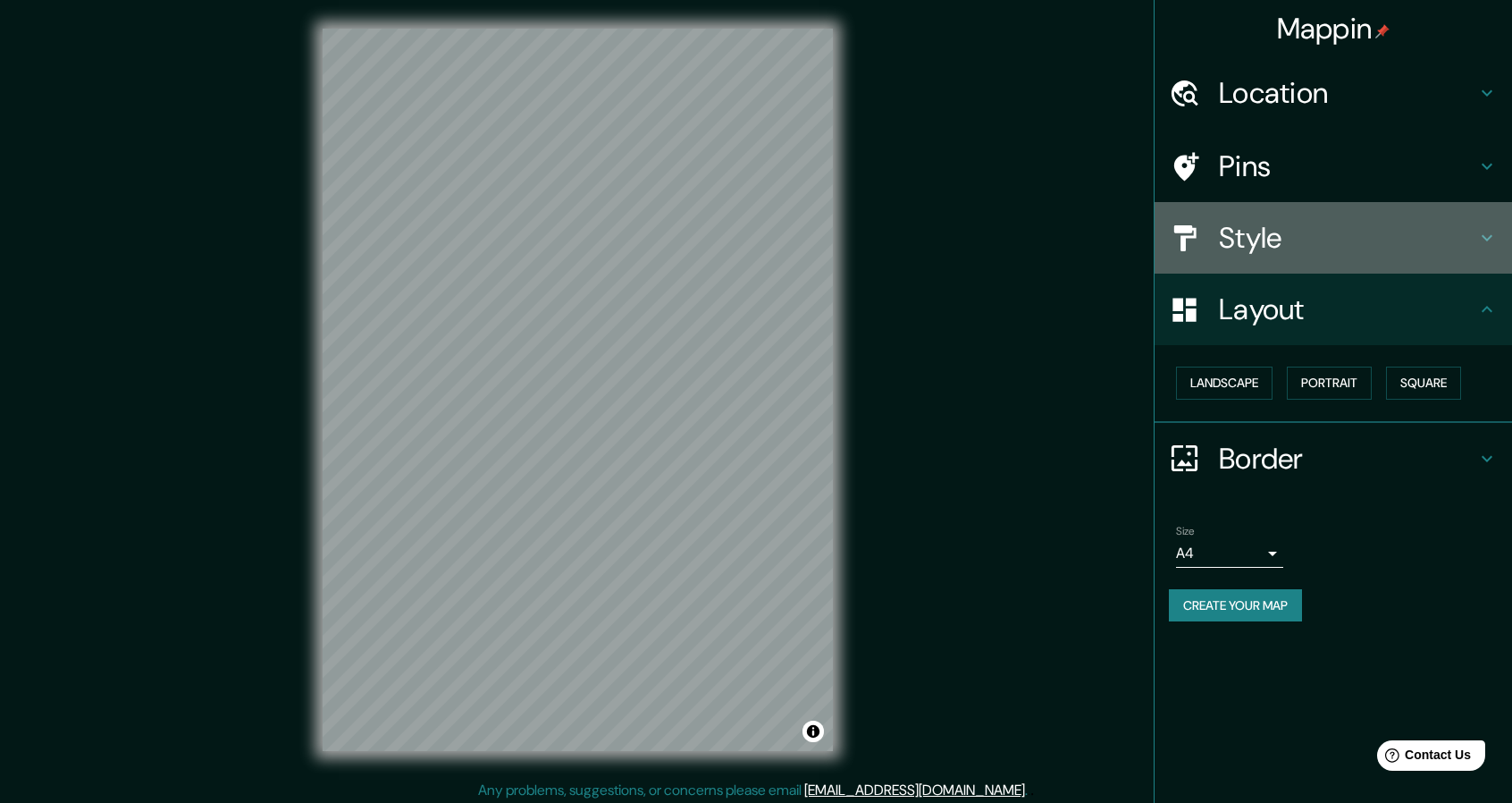
click at [1401, 261] on div "Style" at bounding box center [1334, 238] width 358 height 72
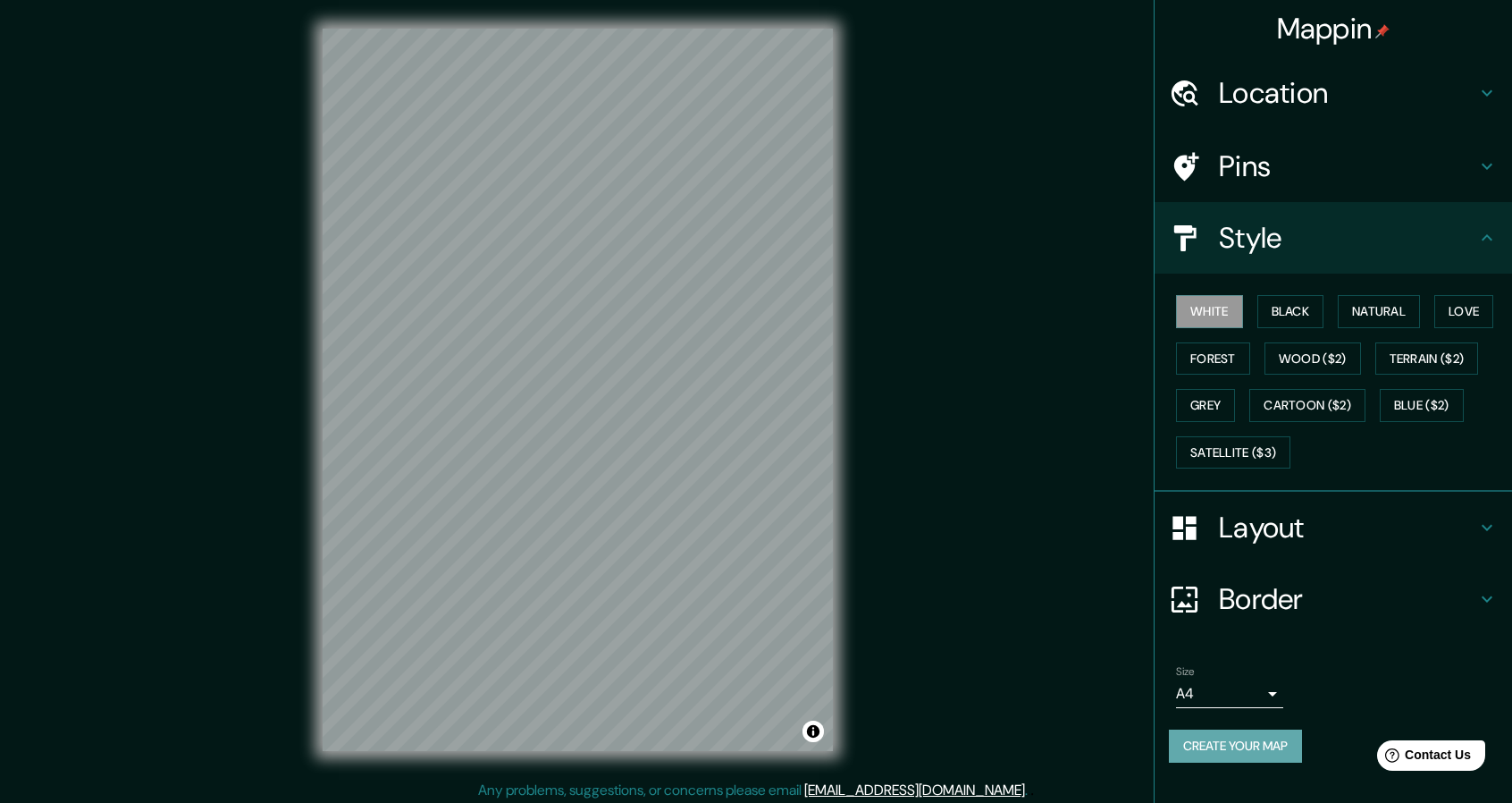
click at [1264, 740] on button "Create your map" at bounding box center [1235, 746] width 133 height 33
click at [1229, 739] on div "Create your map" at bounding box center [1333, 746] width 329 height 33
click at [997, 219] on div "Mappin Location Honda, [GEOGRAPHIC_DATA], [GEOGRAPHIC_DATA] Pins Style White Bl…" at bounding box center [756, 404] width 1512 height 809
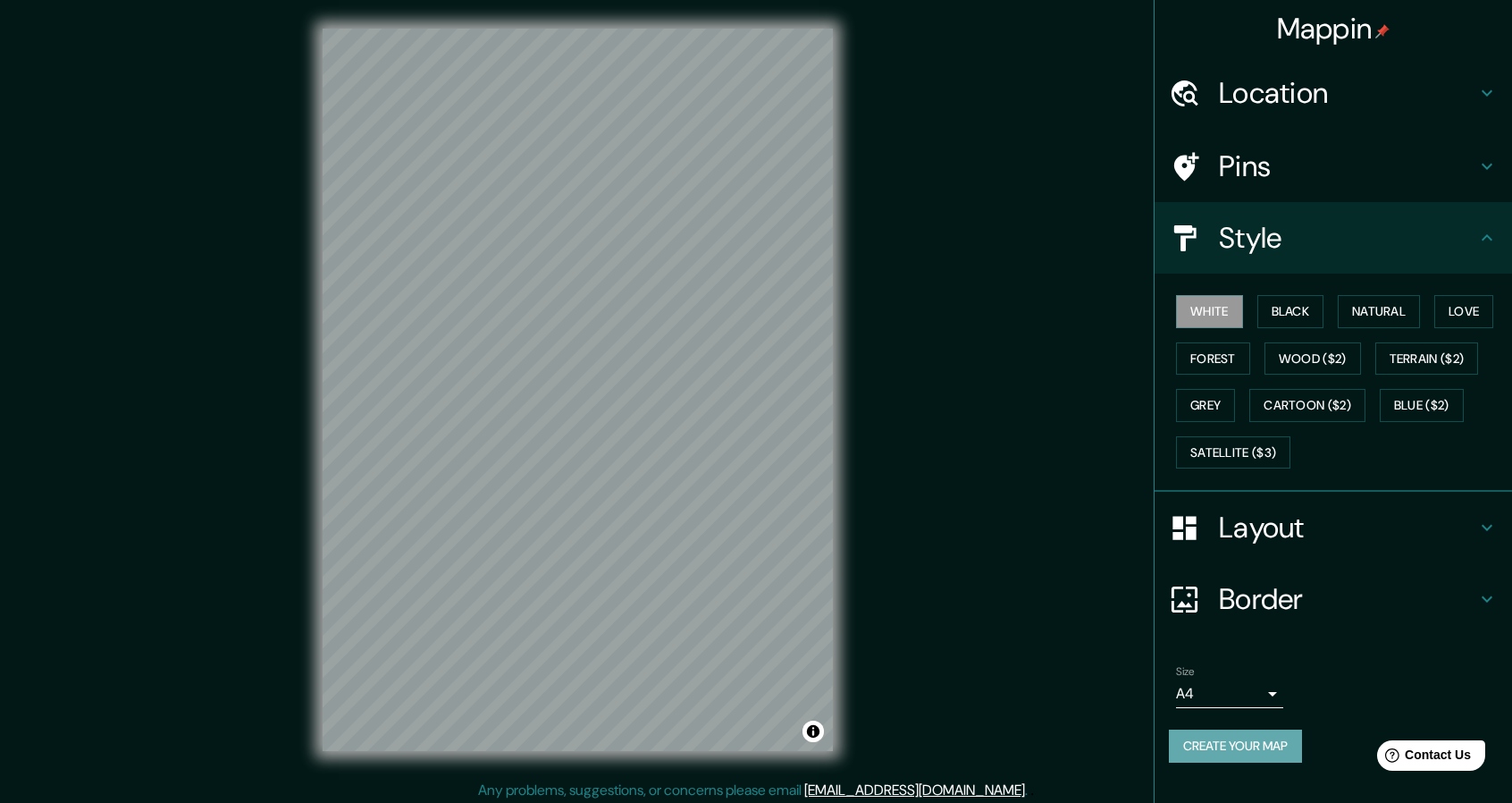
click at [1210, 743] on button "Create your map" at bounding box center [1235, 746] width 133 height 33
click at [1239, 746] on button "Create your map" at bounding box center [1235, 746] width 133 height 33
click at [1265, 745] on button "Create your map" at bounding box center [1235, 746] width 133 height 33
